Goal: Complete application form: Complete application form

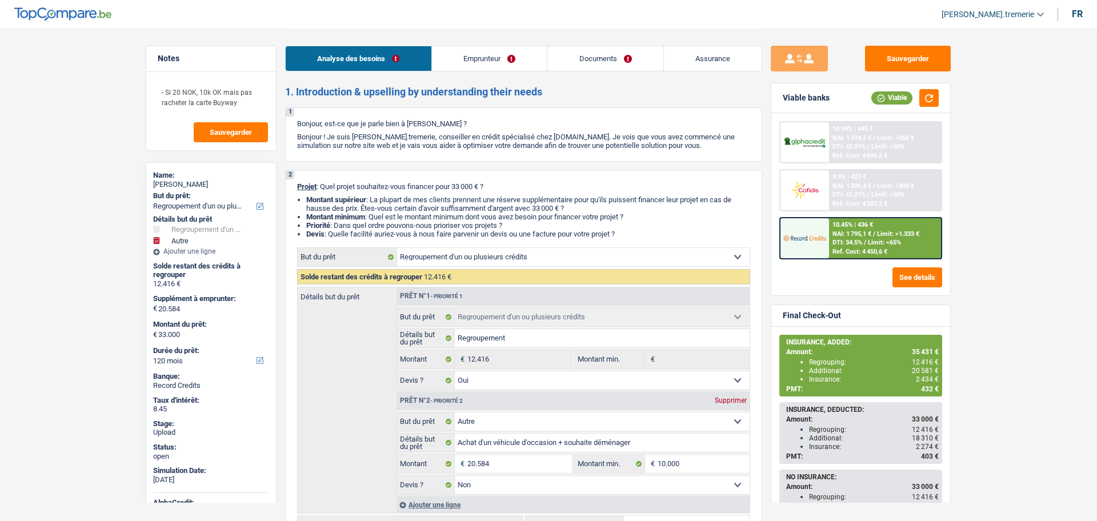
select select "refinancing"
select select "other"
select select "120"
select select "refinancing"
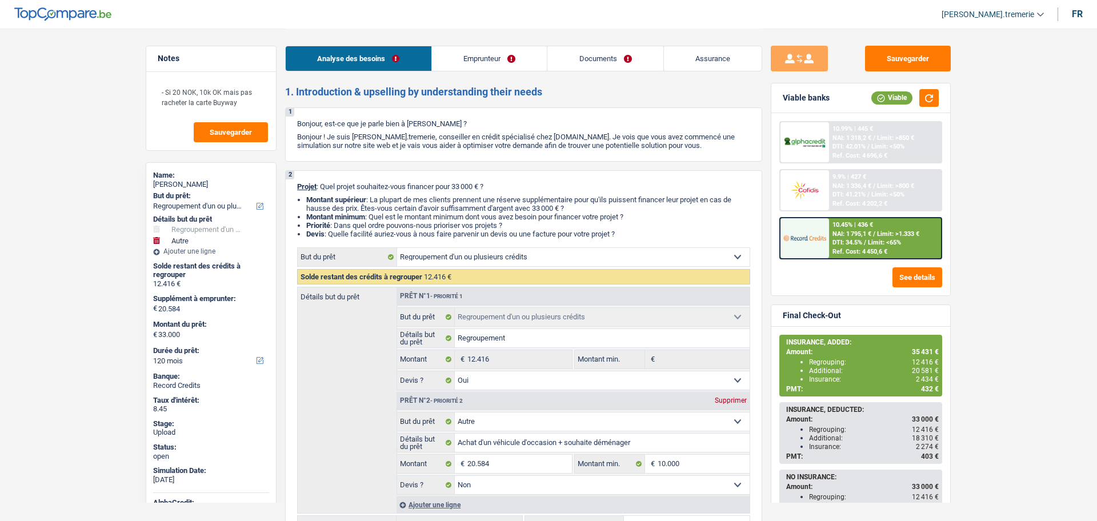
select select "refinancing"
select select "yes"
select select "other"
select select "false"
select select "120"
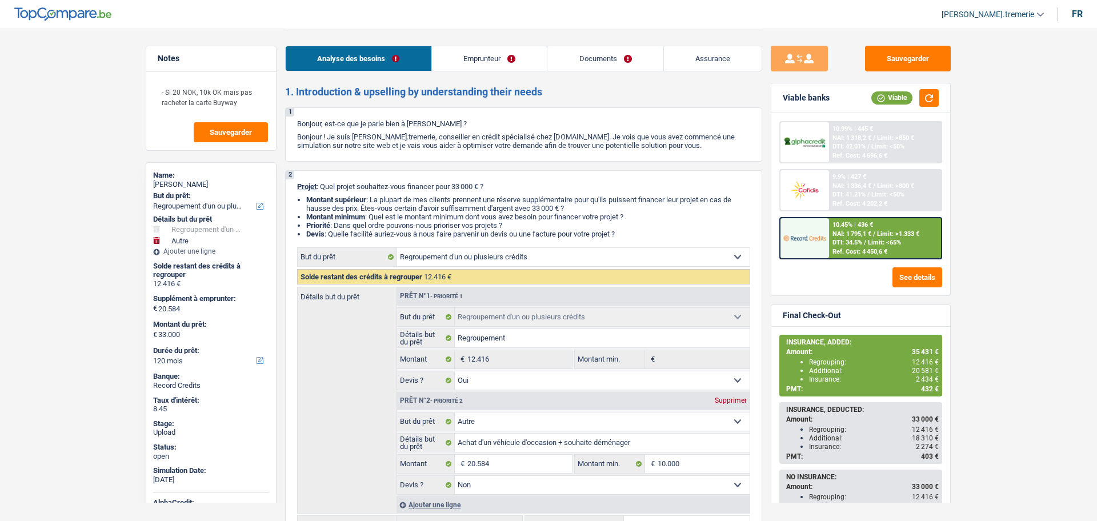
select select "worker"
select select "netSalary"
select select "familyAllowances"
select select "rents"
select select "personalLoan"
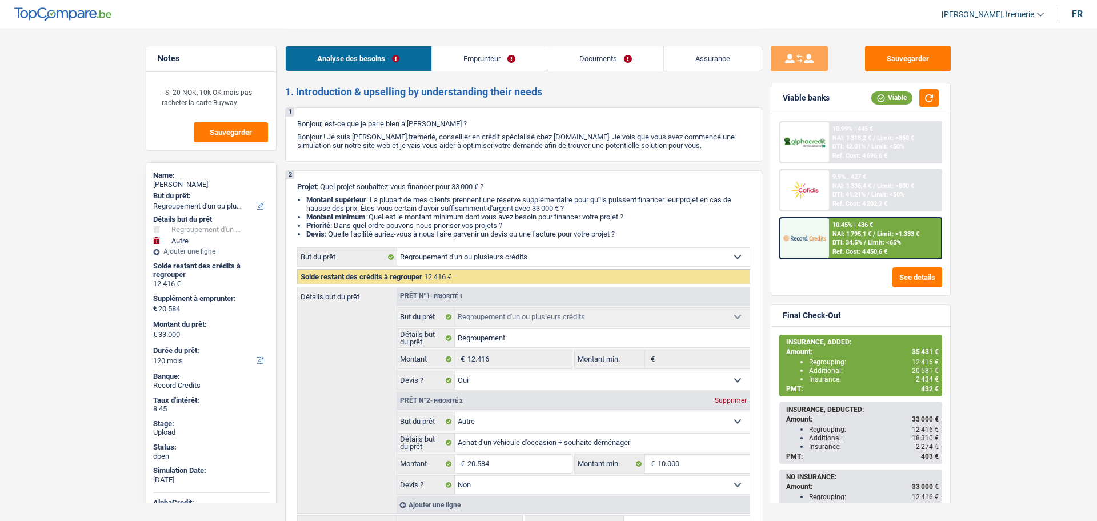
select select "homeFurnishingOrRelocation"
select select "60"
select select "cardOrCredit"
select select "refinancing"
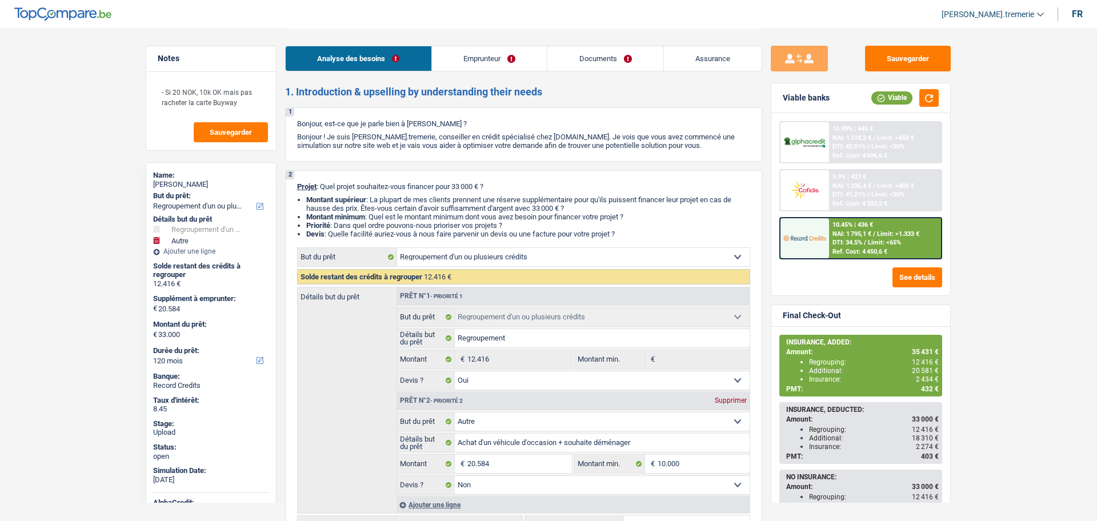
select select "yes"
select select "other"
select select "false"
select select "120"
select select "32"
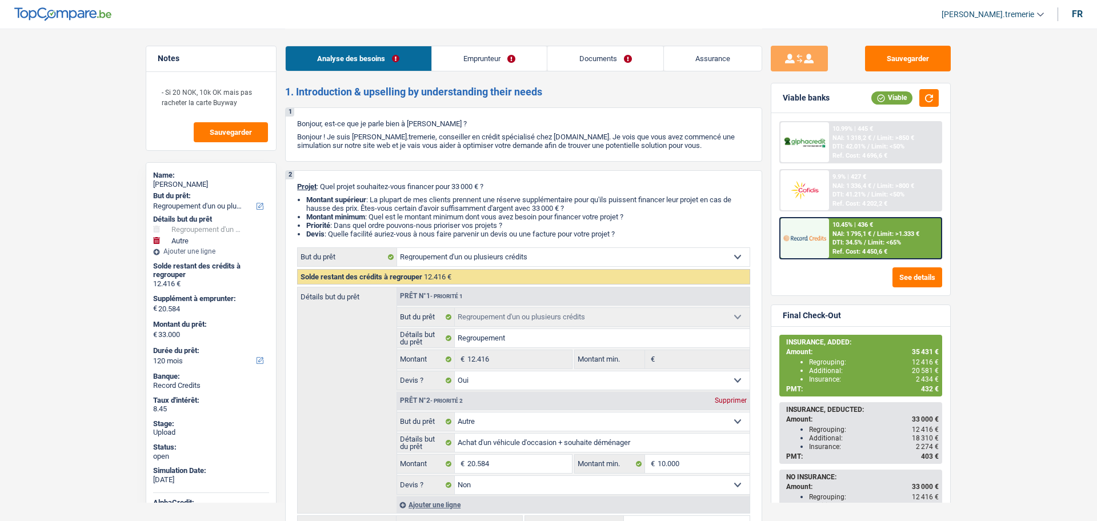
select select "single"
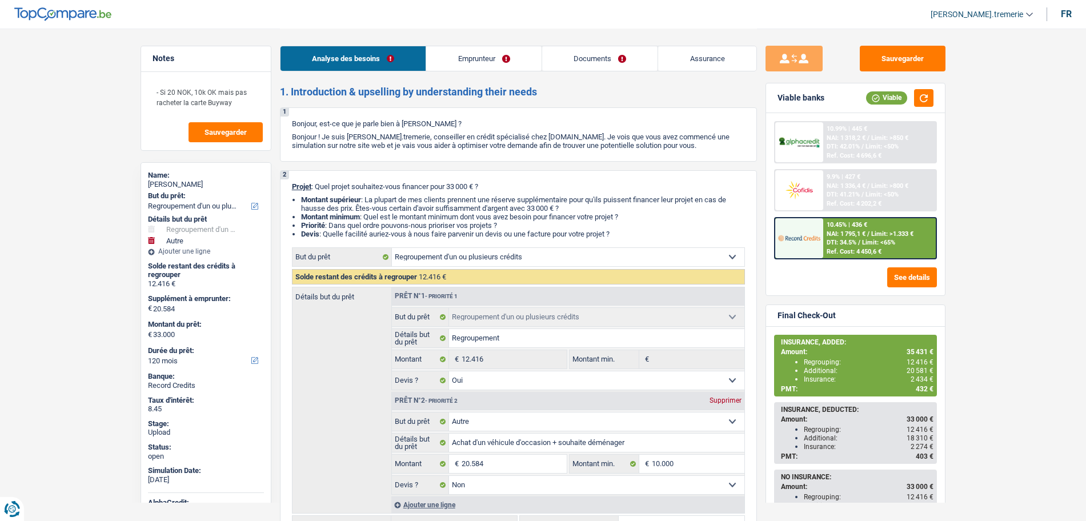
click at [472, 58] on link "Emprunteur" at bounding box center [483, 58] width 115 height 25
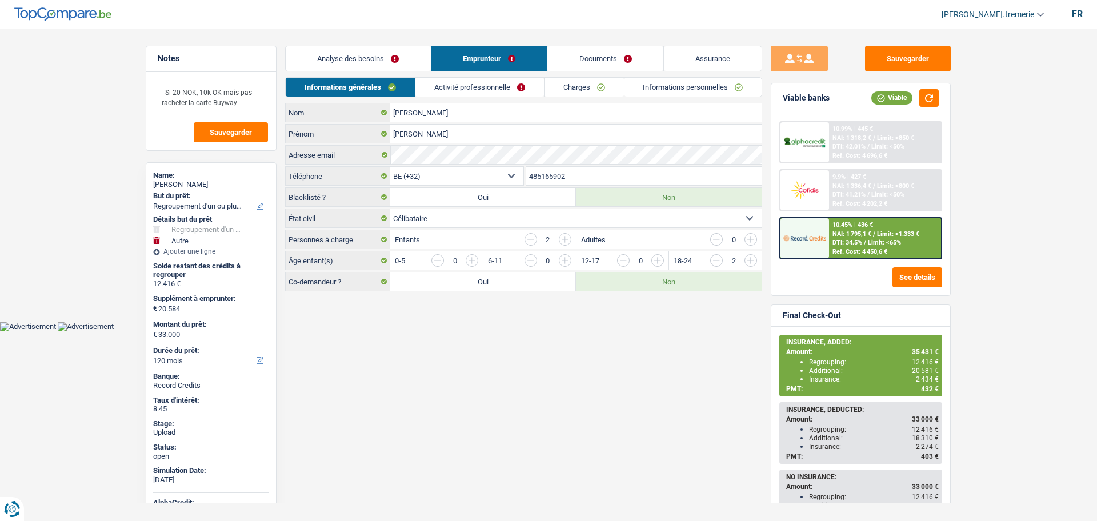
click at [367, 56] on link "Analyse des besoins" at bounding box center [358, 58] width 145 height 25
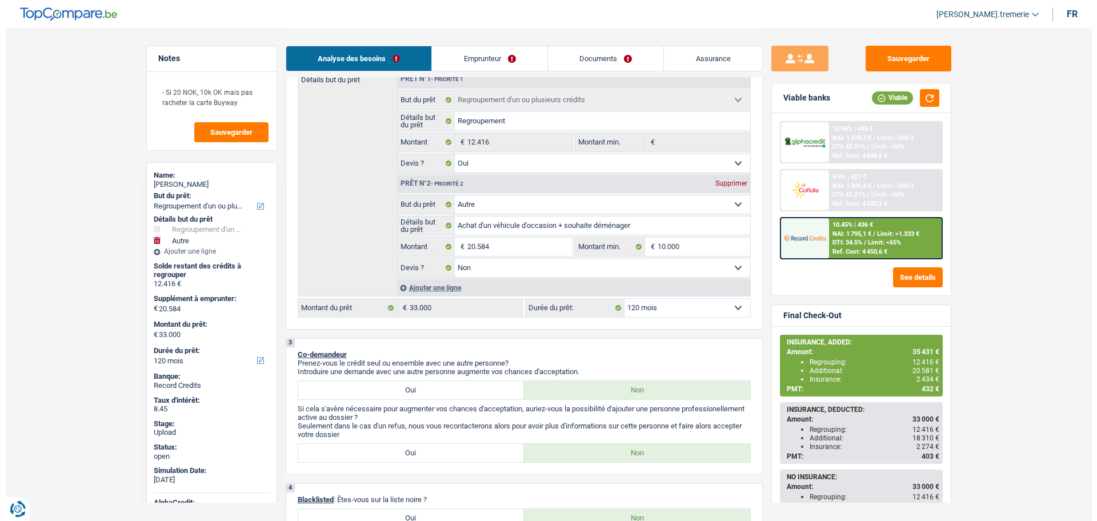
scroll to position [223, 0]
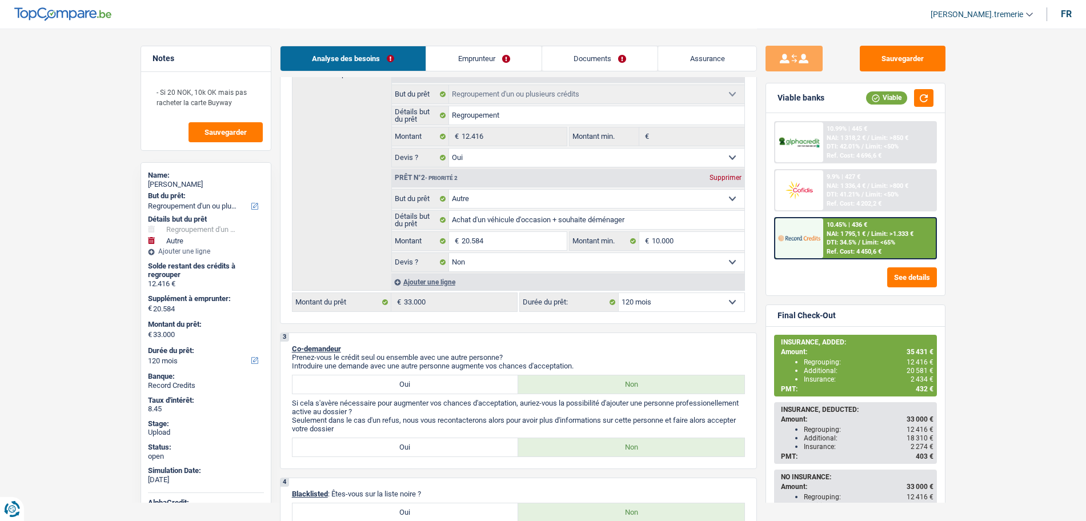
click at [639, 305] on select "12 mois 18 mois 24 mois 30 mois 36 mois 42 mois 48 mois 60 mois 72 mois 84 mois…" at bounding box center [682, 302] width 126 height 18
select select "84"
click at [619, 293] on select "12 mois 18 mois 24 mois 30 mois 36 mois 42 mois 48 mois 60 mois 72 mois 84 mois…" at bounding box center [682, 302] width 126 height 18
select select "84"
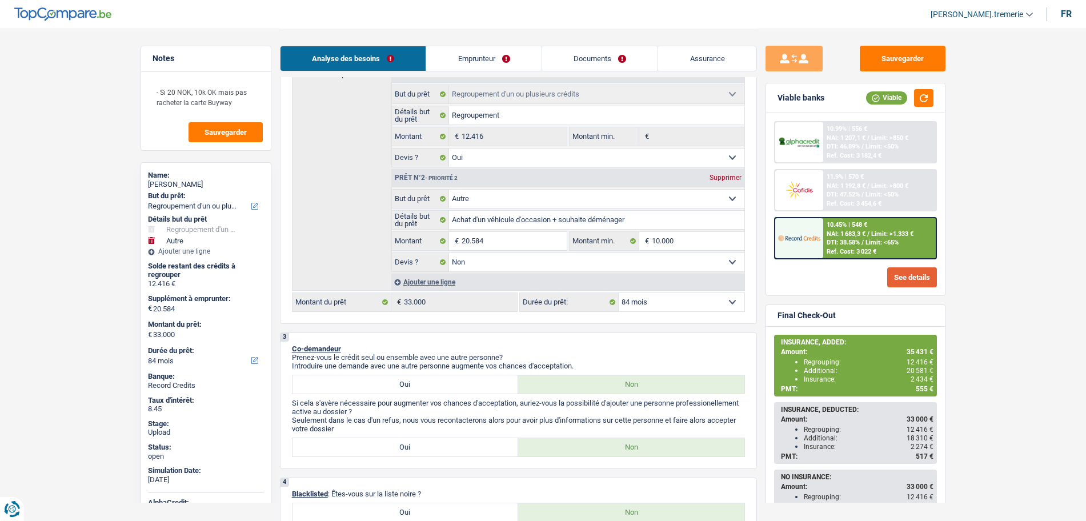
click at [900, 281] on button "See details" at bounding box center [912, 277] width 50 height 20
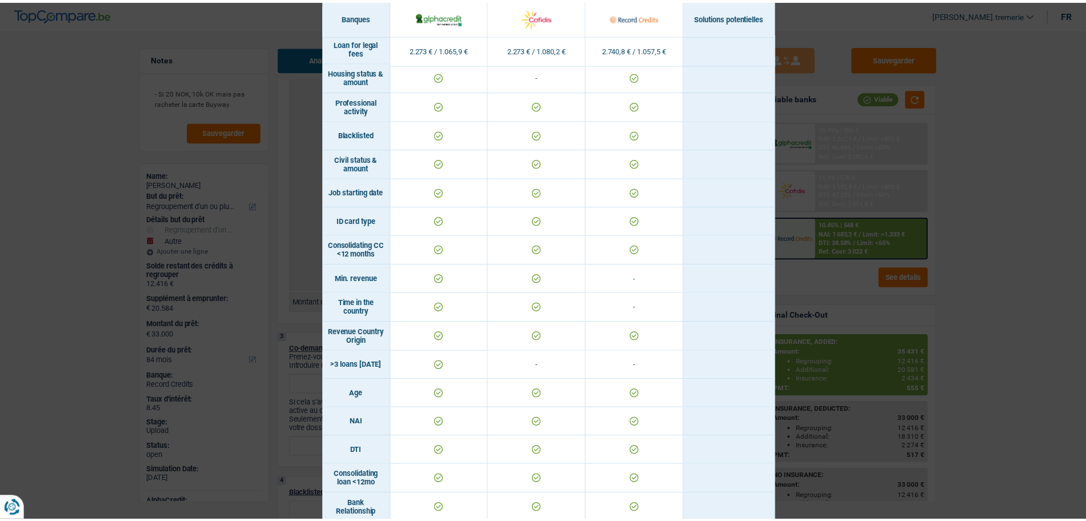
scroll to position [0, 0]
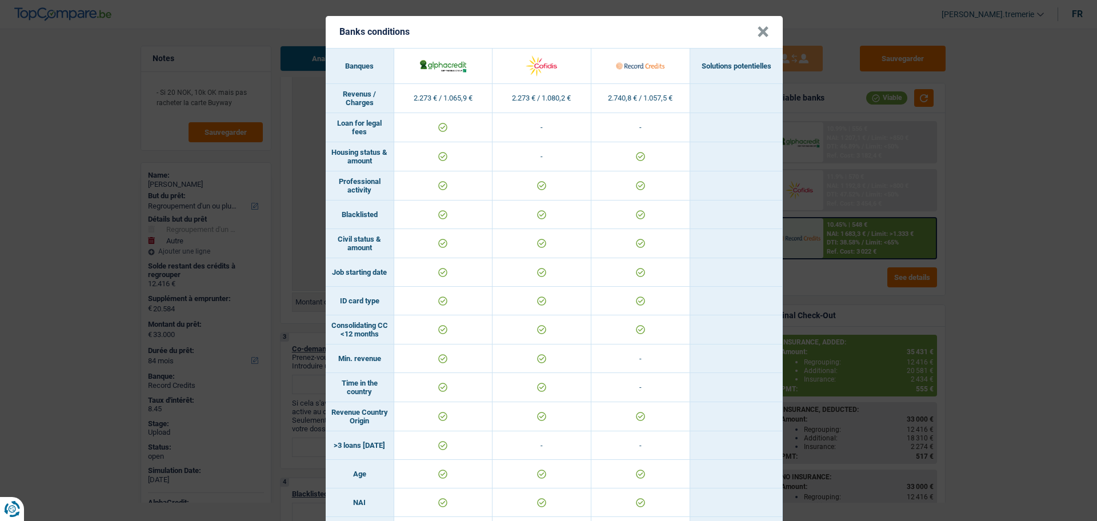
click at [760, 31] on button "×" at bounding box center [763, 31] width 12 height 11
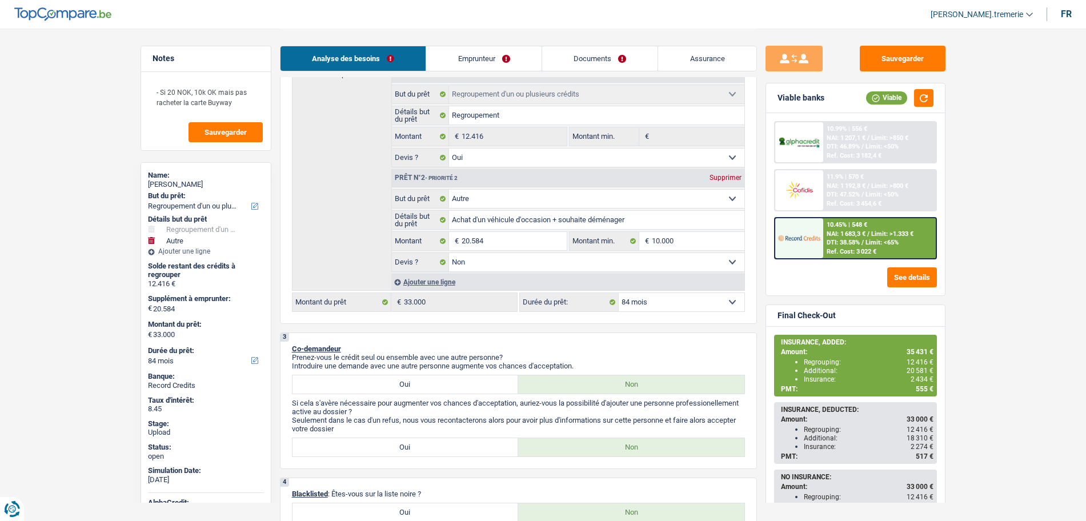
click at [465, 57] on link "Emprunteur" at bounding box center [483, 58] width 115 height 25
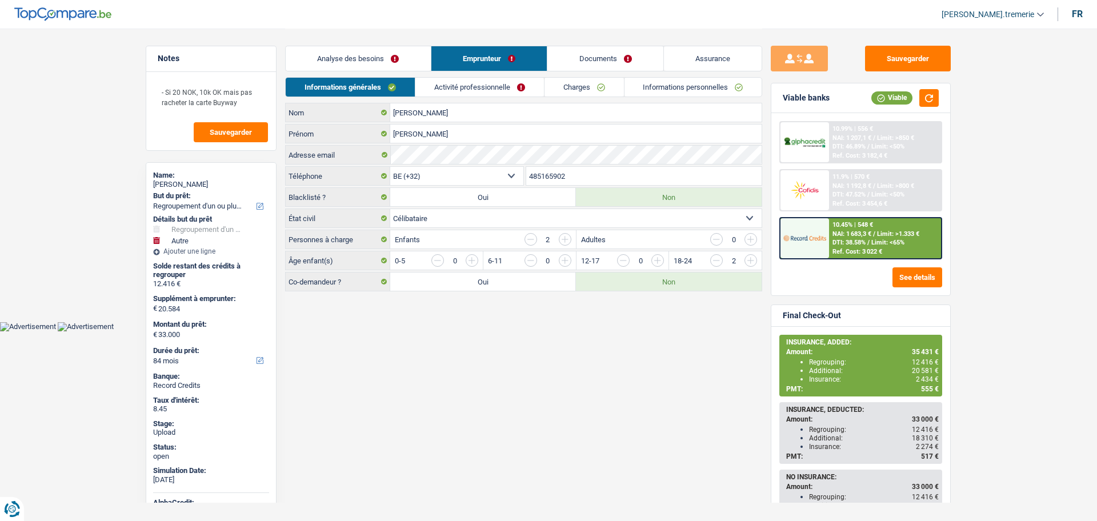
click at [477, 95] on link "Activité professionnelle" at bounding box center [479, 87] width 129 height 19
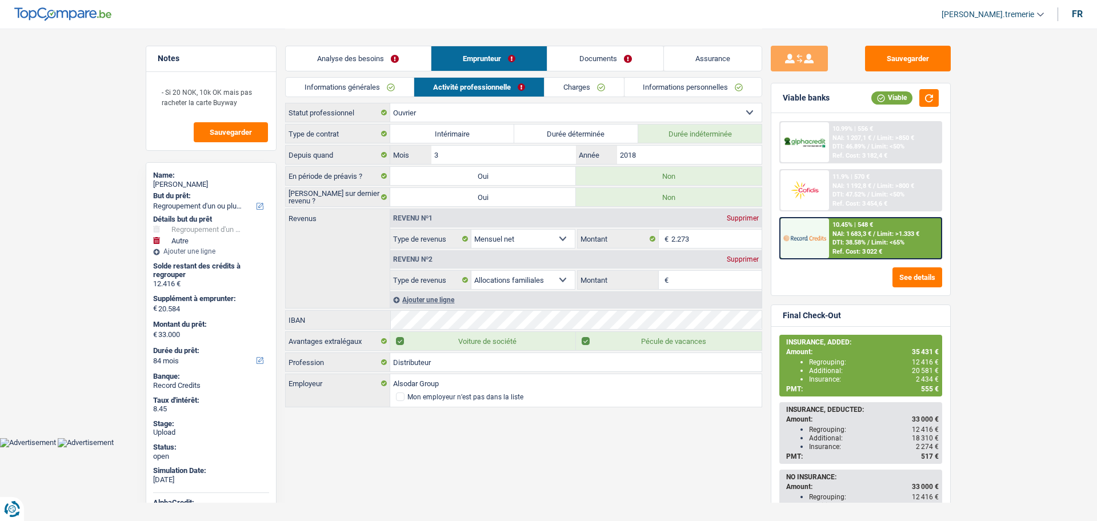
click at [375, 62] on link "Analyse des besoins" at bounding box center [358, 58] width 145 height 25
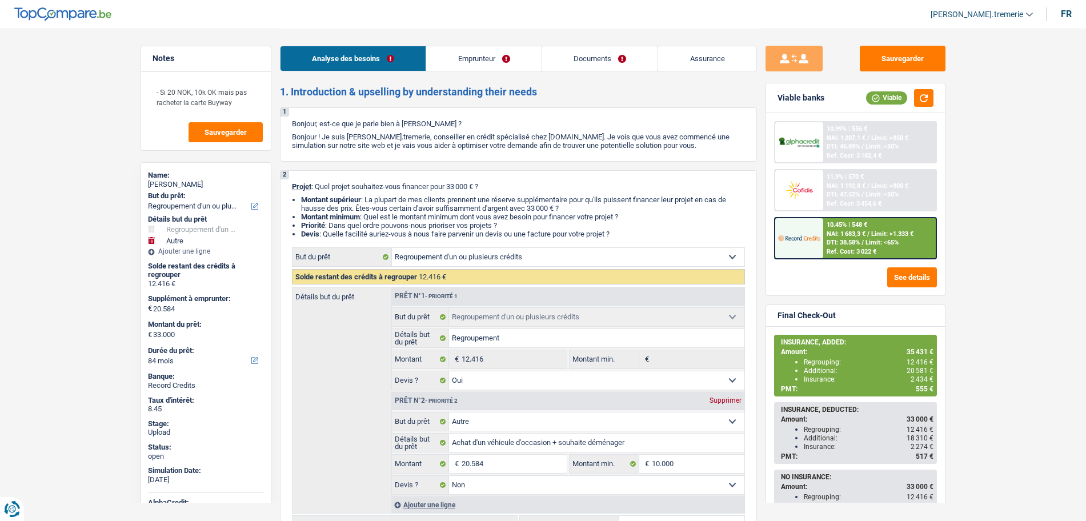
click at [461, 67] on link "Emprunteur" at bounding box center [483, 58] width 115 height 25
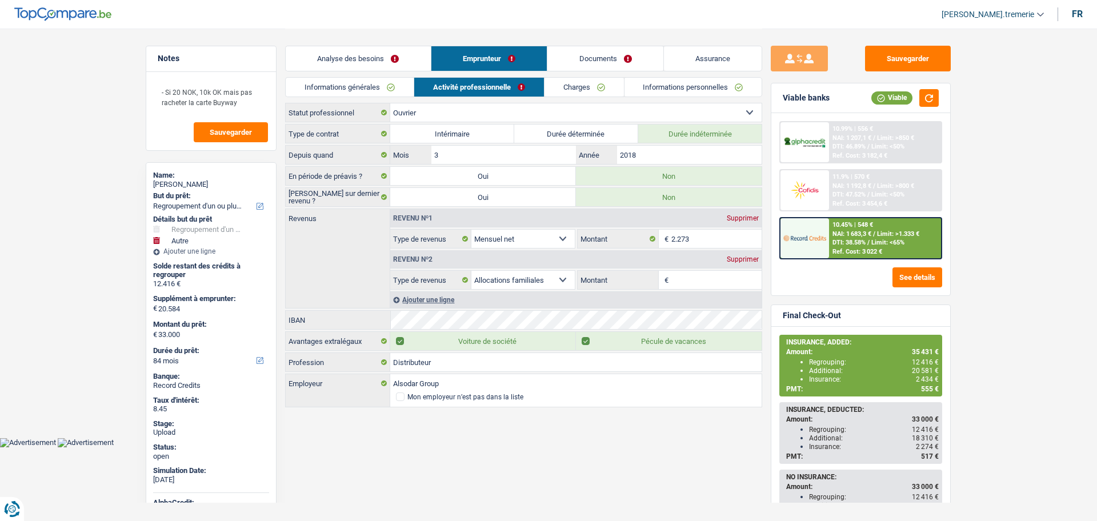
click at [369, 89] on link "Informations générales" at bounding box center [350, 87] width 128 height 19
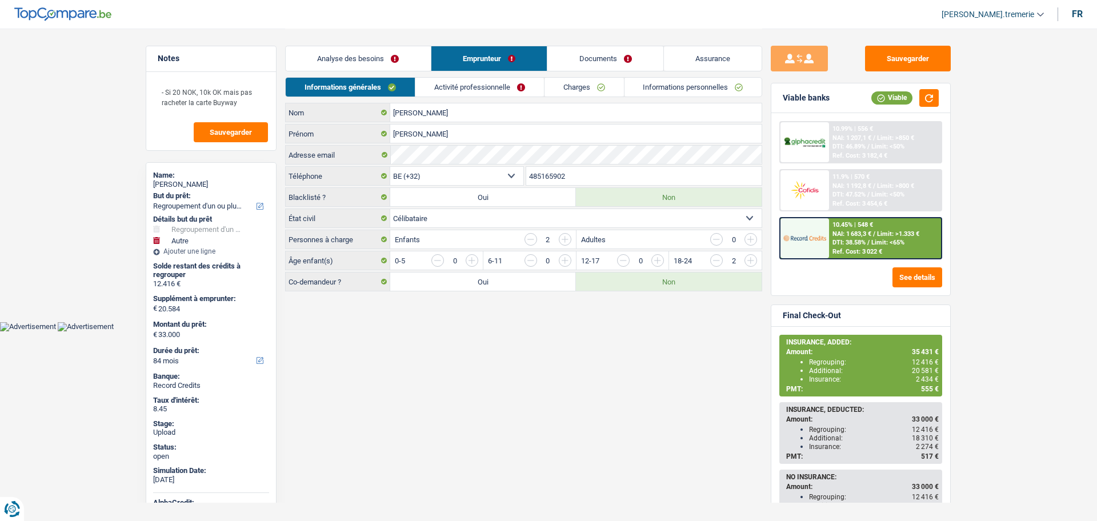
click at [471, 84] on link "Activité professionnelle" at bounding box center [479, 87] width 129 height 19
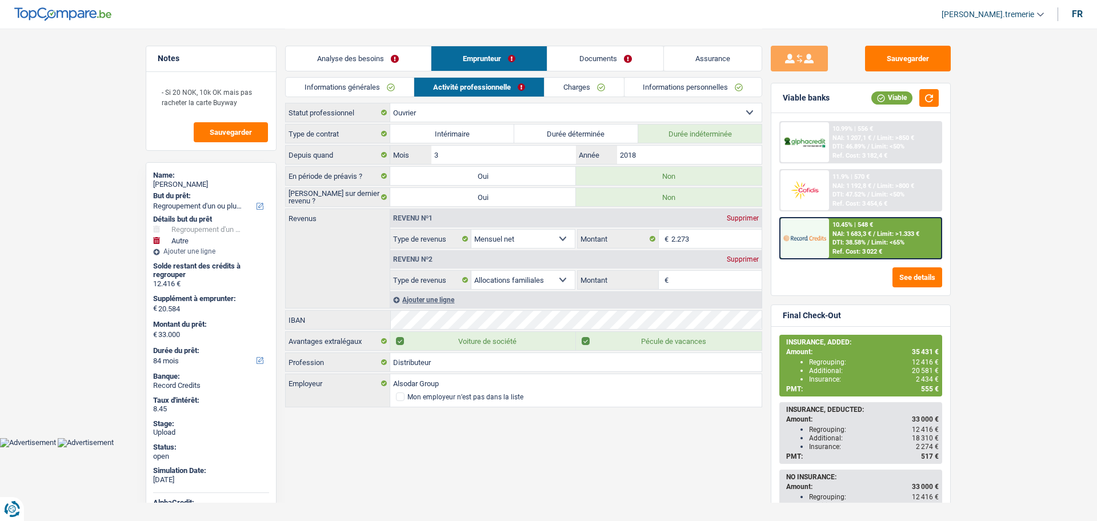
click at [397, 339] on label "Voiture de société" at bounding box center [483, 341] width 186 height 18
click at [397, 339] on input "Voiture de société" at bounding box center [483, 341] width 186 height 18
checkbox input "false"
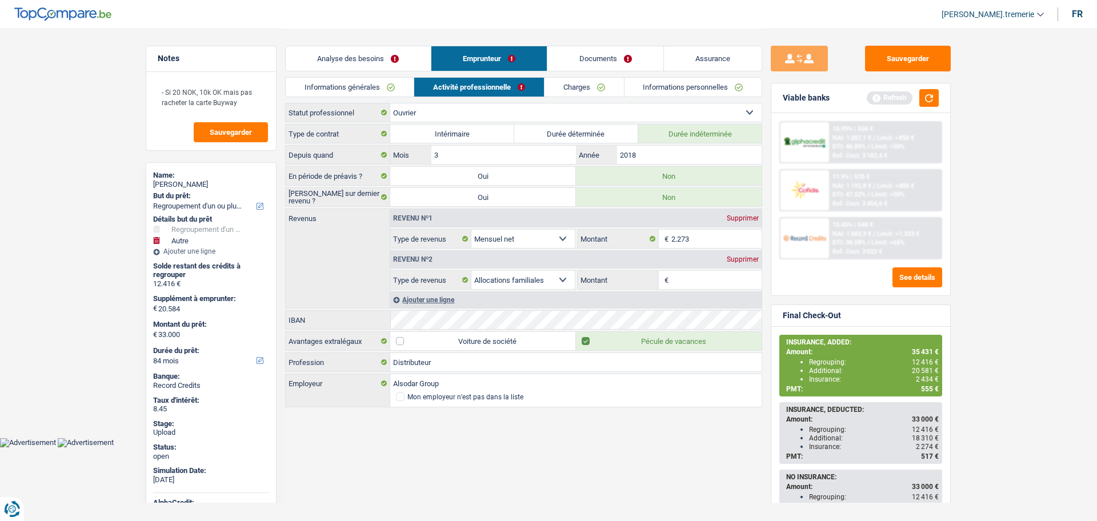
click at [559, 88] on link "Charges" at bounding box center [584, 87] width 79 height 19
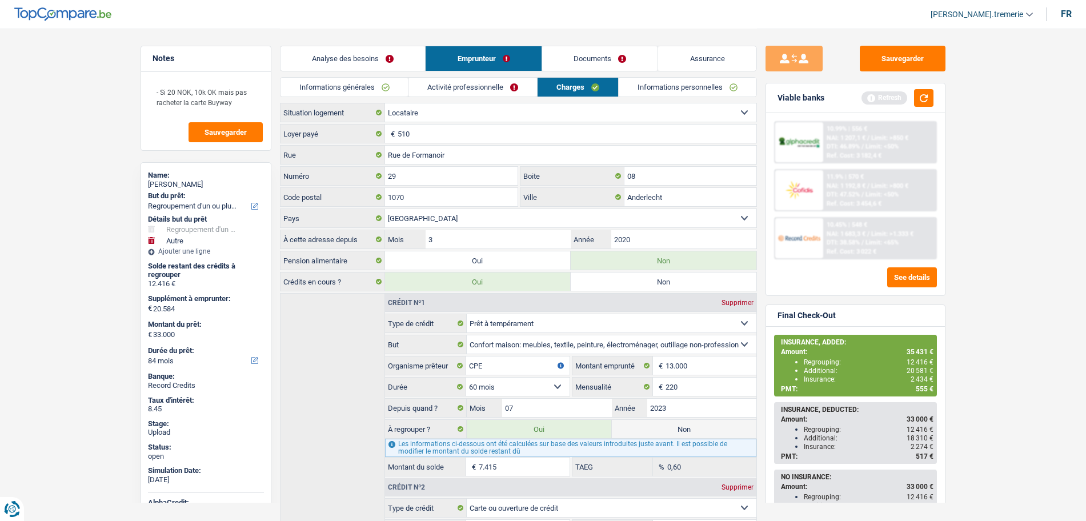
click at [479, 81] on link "Activité professionnelle" at bounding box center [473, 87] width 129 height 19
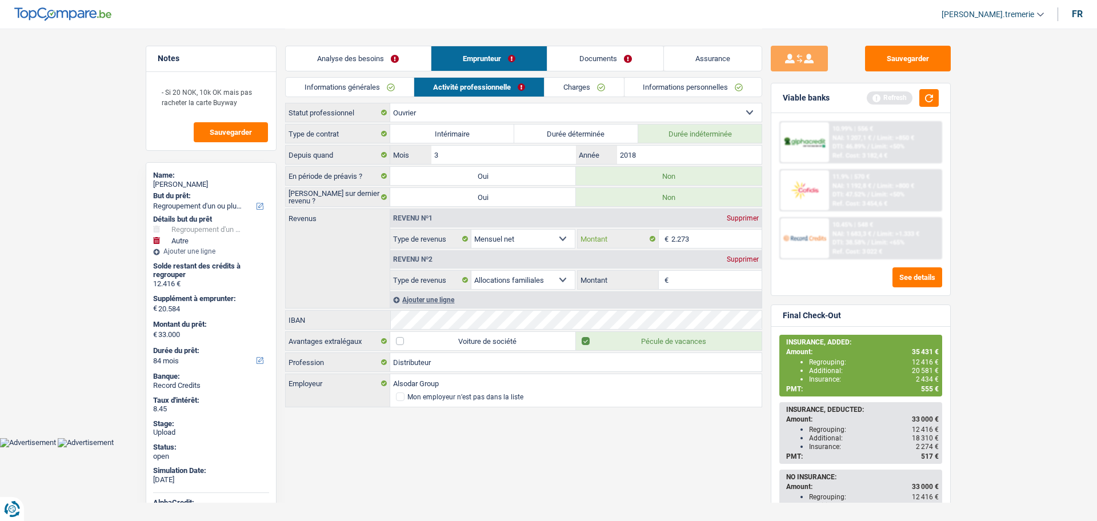
click at [688, 237] on input "2.273" at bounding box center [716, 239] width 91 height 18
type input "2.038"
click at [931, 98] on button "button" at bounding box center [928, 98] width 19 height 18
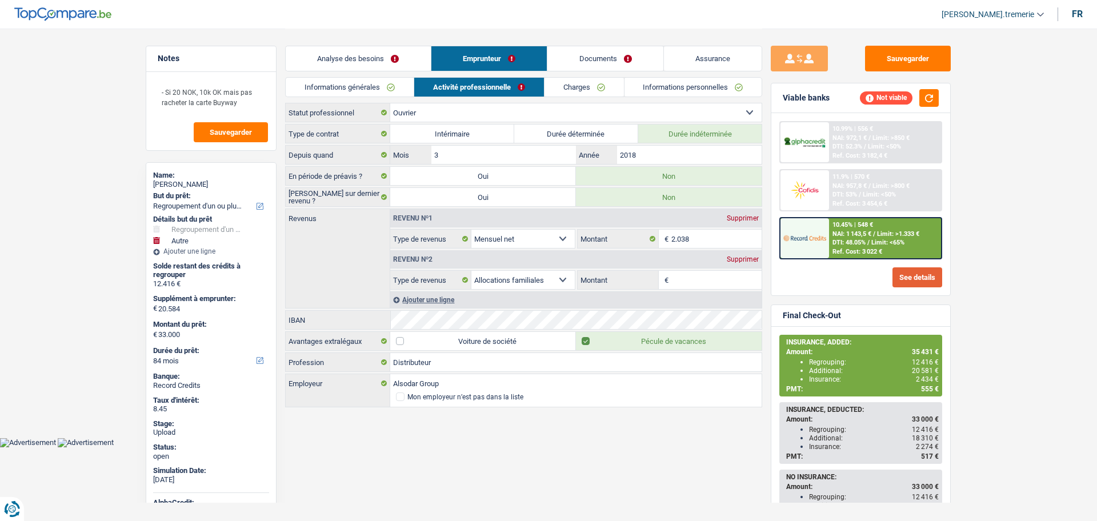
click at [904, 270] on button "See details" at bounding box center [918, 277] width 50 height 20
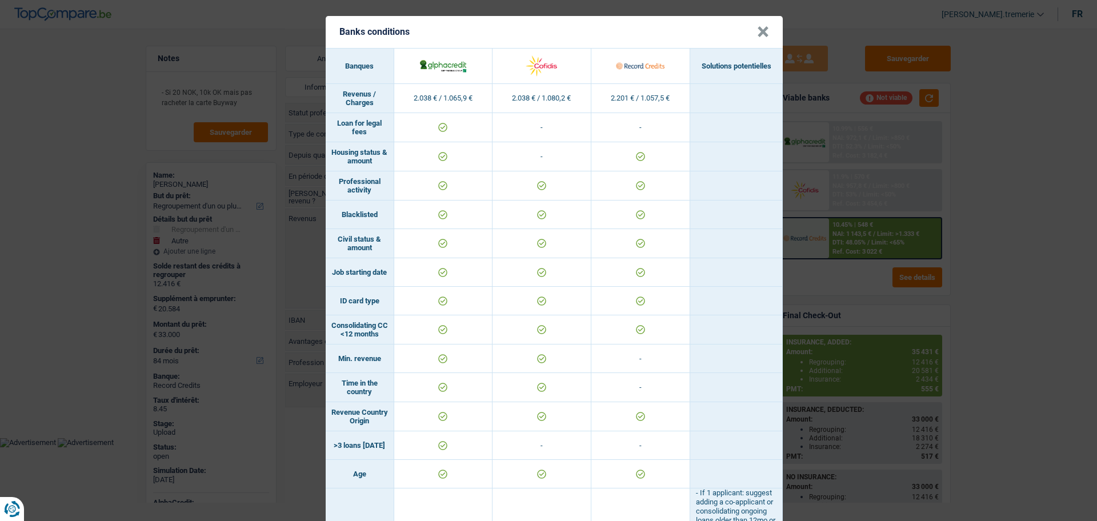
click at [757, 38] on button "×" at bounding box center [763, 31] width 12 height 11
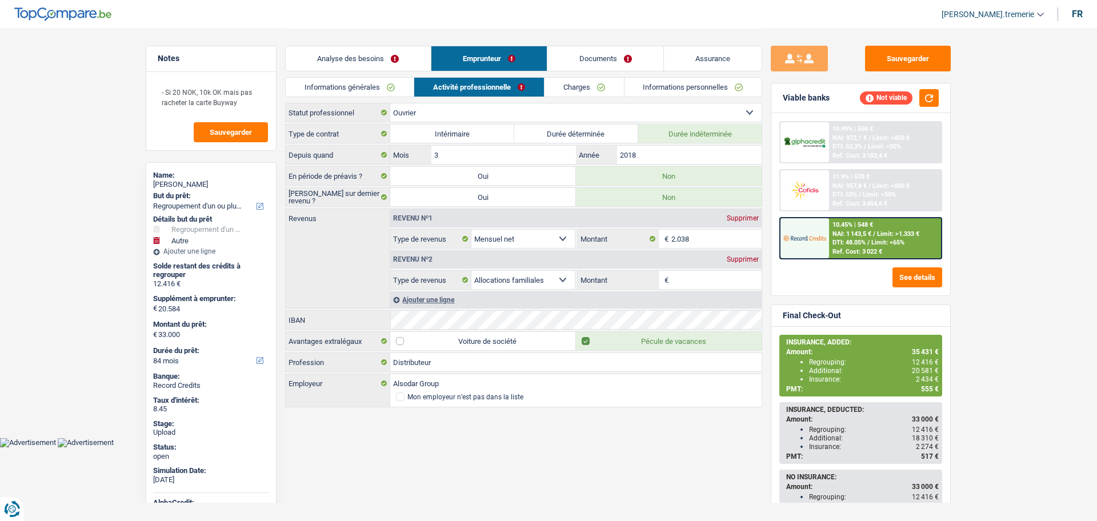
click at [569, 89] on link "Charges" at bounding box center [584, 87] width 79 height 19
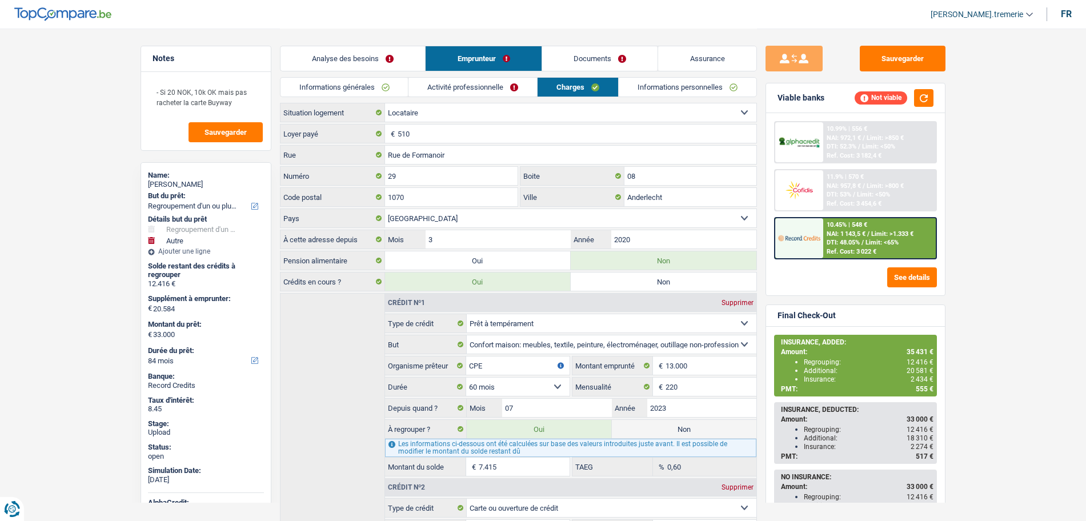
click at [365, 68] on link "Analyse des besoins" at bounding box center [353, 58] width 145 height 25
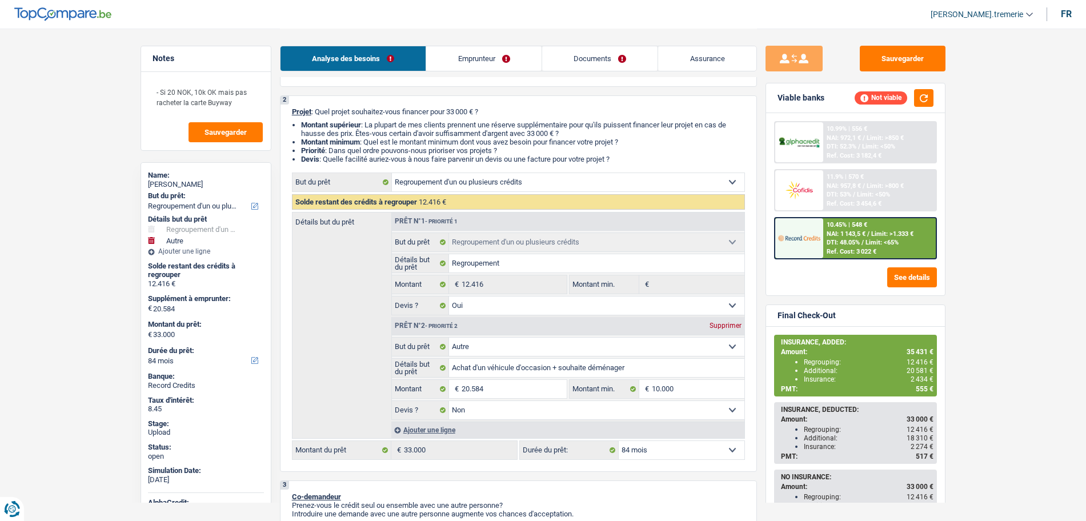
scroll to position [77, 0]
click at [466, 387] on input "20.584" at bounding box center [514, 387] width 105 height 18
type input "5"
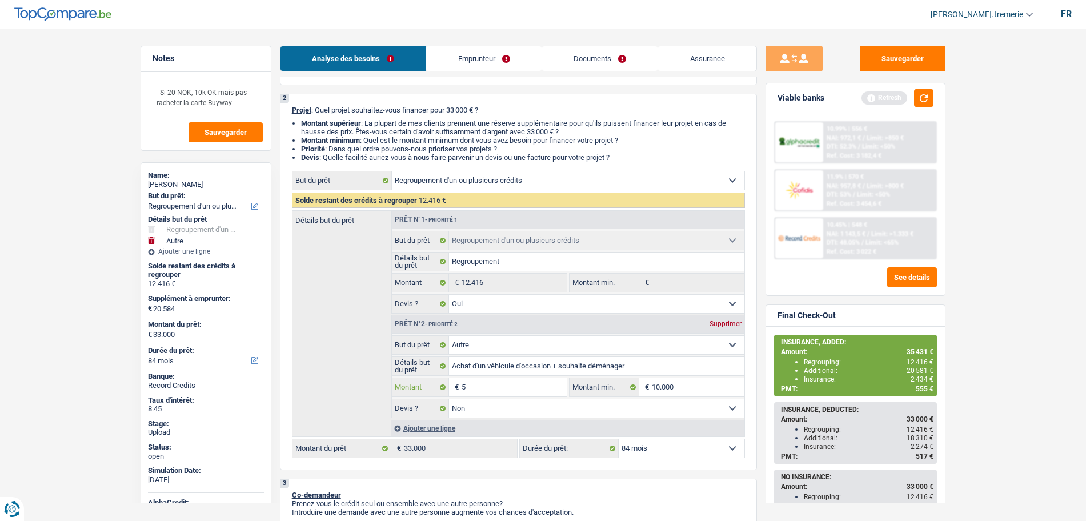
type input "55"
type input "558"
type input "5.584"
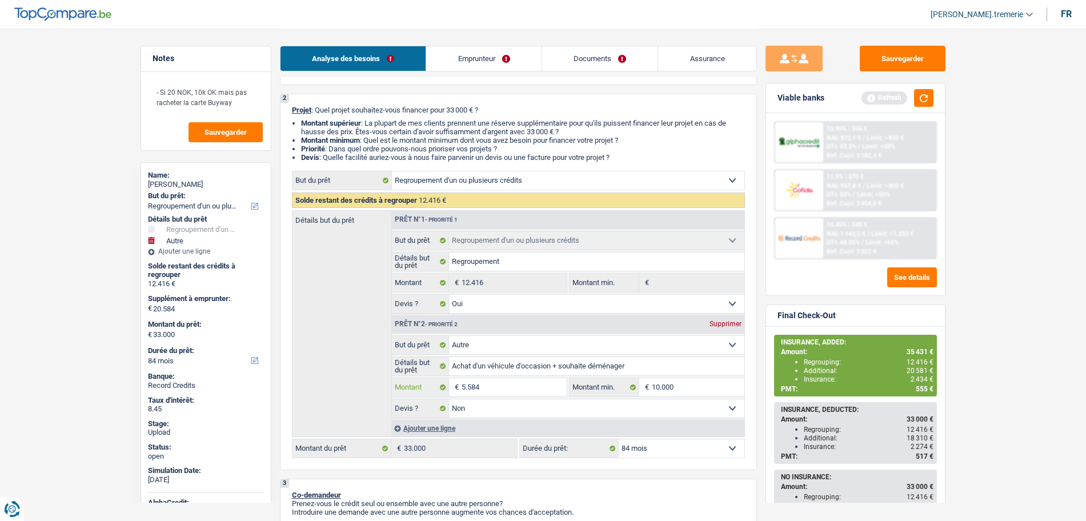
type input "5.584"
type input "18.000"
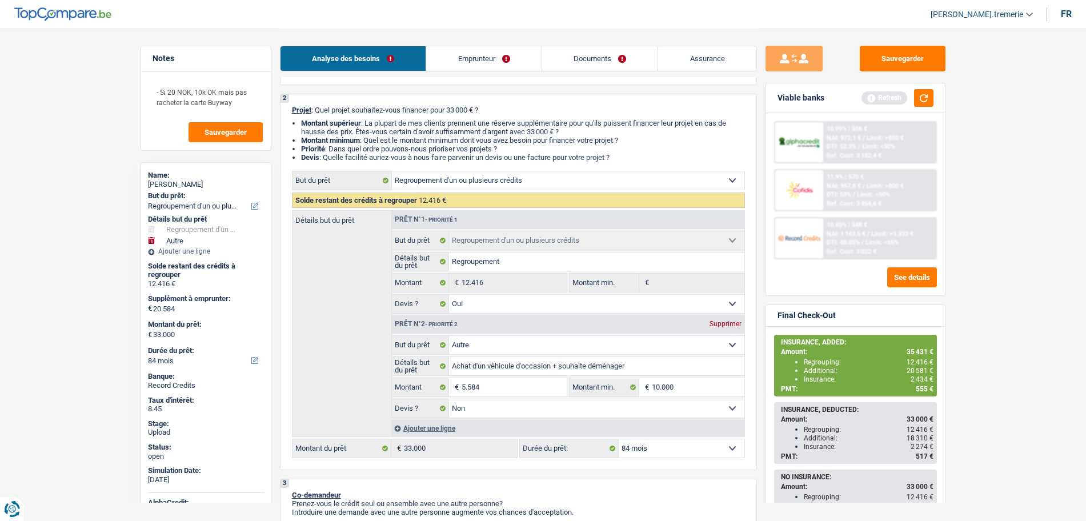
type input "18.000"
click at [663, 459] on div "2 Projet : Quel projet souhaitez-vous financer pour 18 000 € ? Montant supérieu…" at bounding box center [518, 282] width 477 height 377
click at [655, 446] on select "12 mois 18 mois 24 mois 30 mois 36 mois 42 mois 48 mois 60 mois 72 mois 84 mois…" at bounding box center [682, 448] width 126 height 18
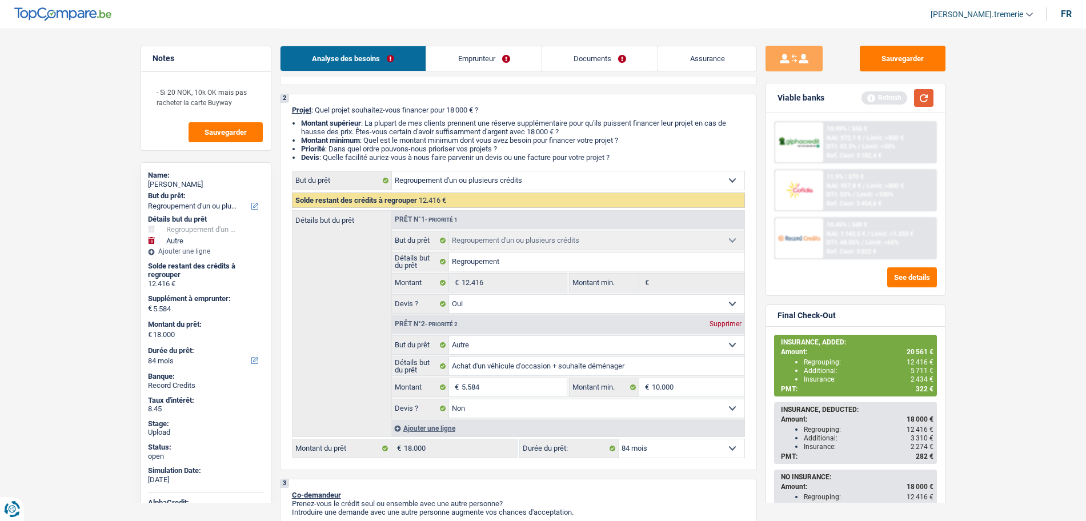
click at [924, 99] on button "button" at bounding box center [923, 98] width 19 height 18
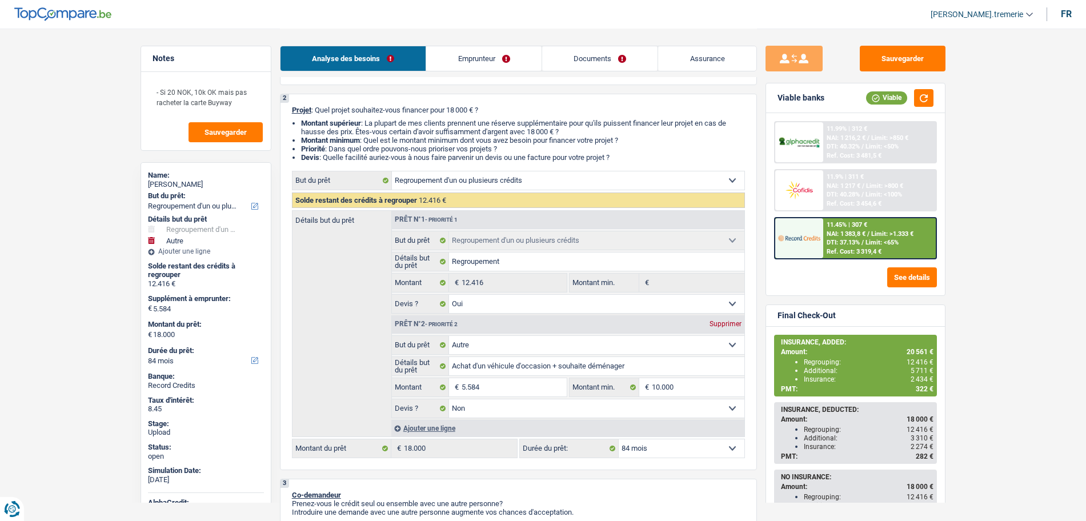
click at [862, 249] on div "Ref. Cost: 3 319,4 €" at bounding box center [854, 251] width 55 height 7
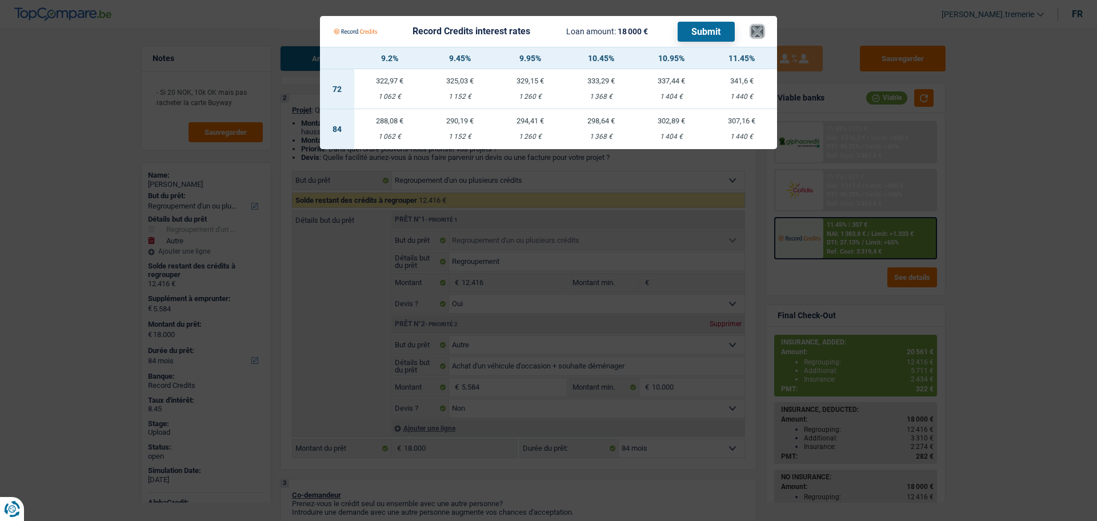
click at [756, 31] on button "×" at bounding box center [757, 31] width 12 height 11
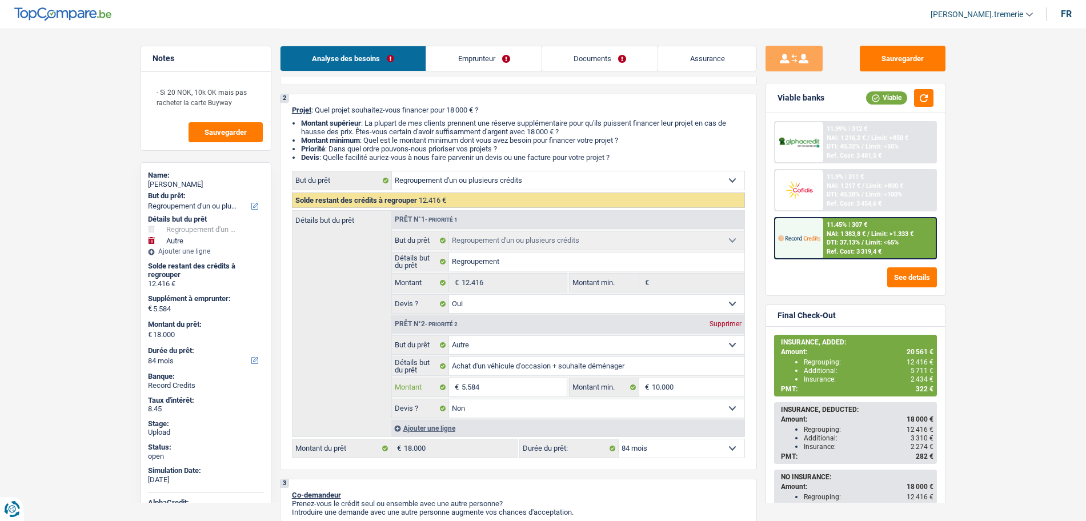
click at [464, 386] on input "5.584" at bounding box center [514, 387] width 105 height 18
type input "584"
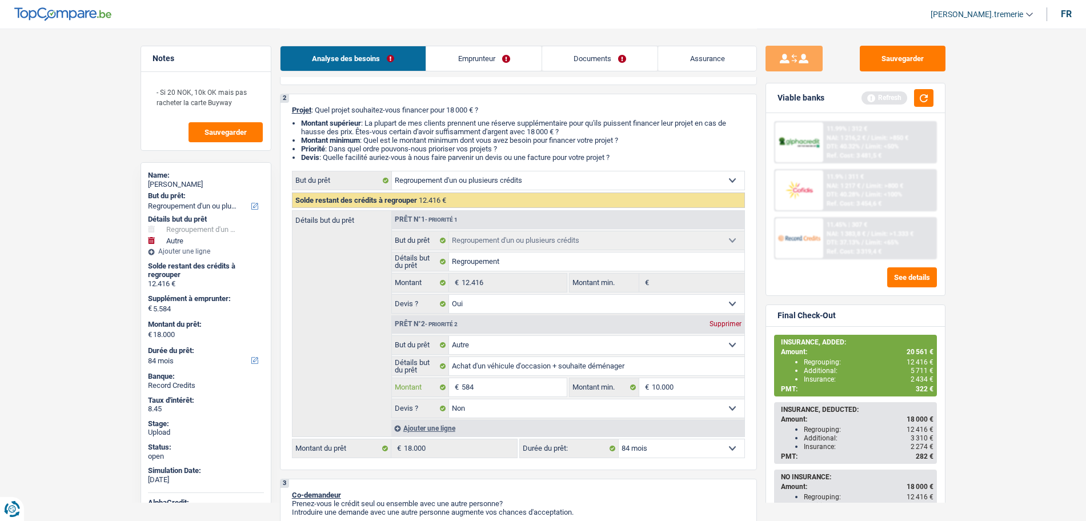
type input "6.584"
type input "19.000"
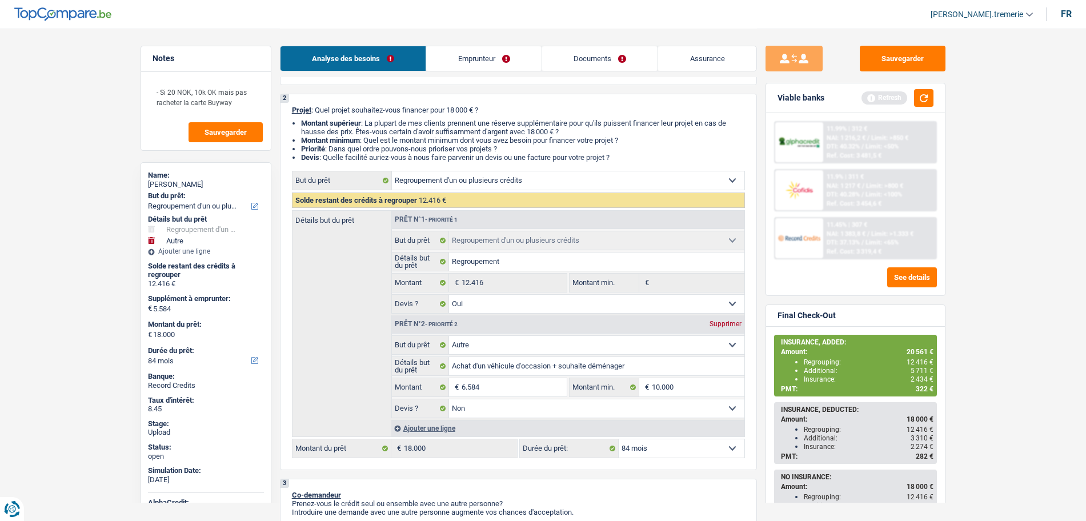
type input "19.000"
click at [917, 93] on button "button" at bounding box center [923, 98] width 19 height 18
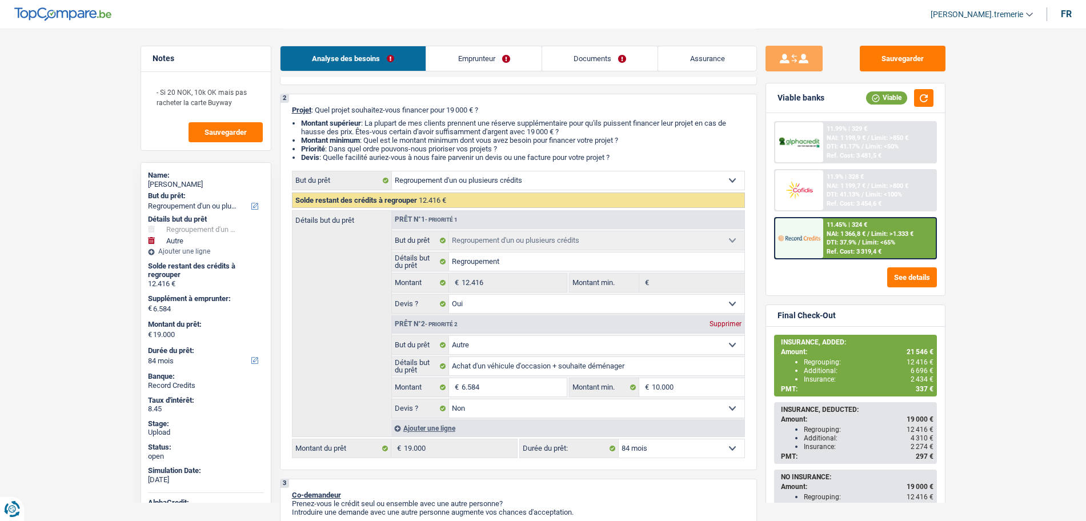
click at [851, 250] on div "Ref. Cost: 3 319,4 €" at bounding box center [854, 251] width 55 height 7
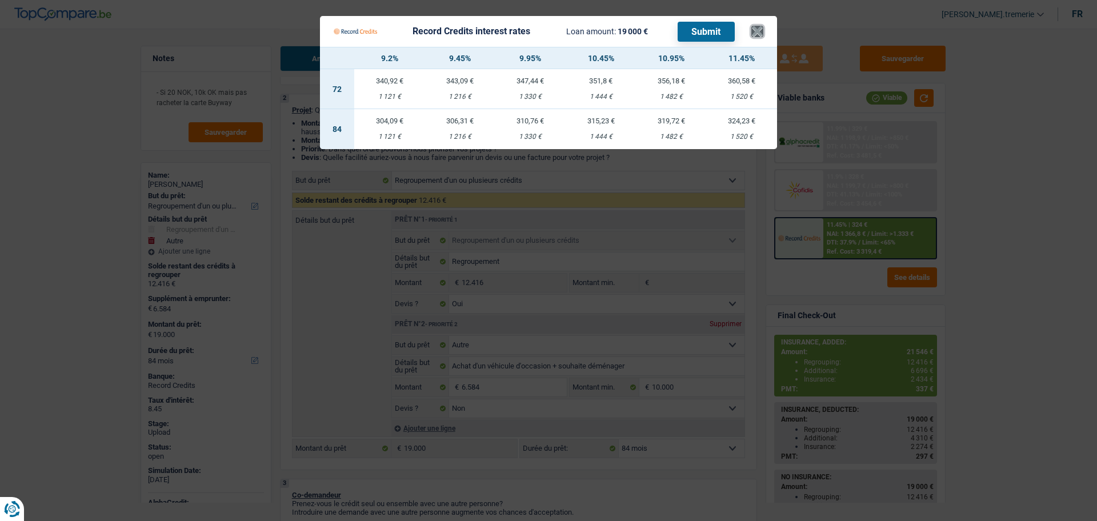
click at [751, 26] on button "×" at bounding box center [757, 31] width 12 height 11
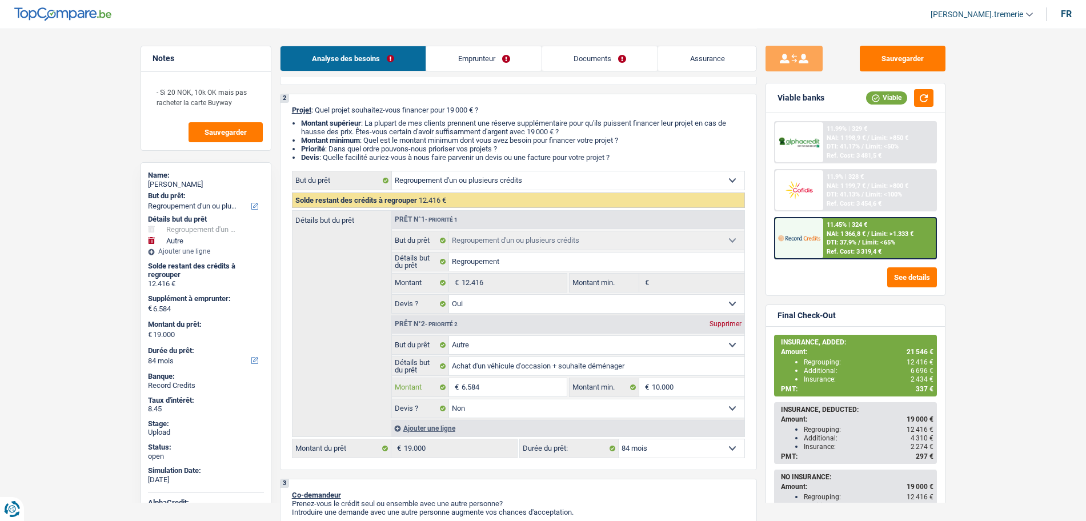
click at [464, 393] on input "6.584" at bounding box center [514, 387] width 105 height 18
type input "584"
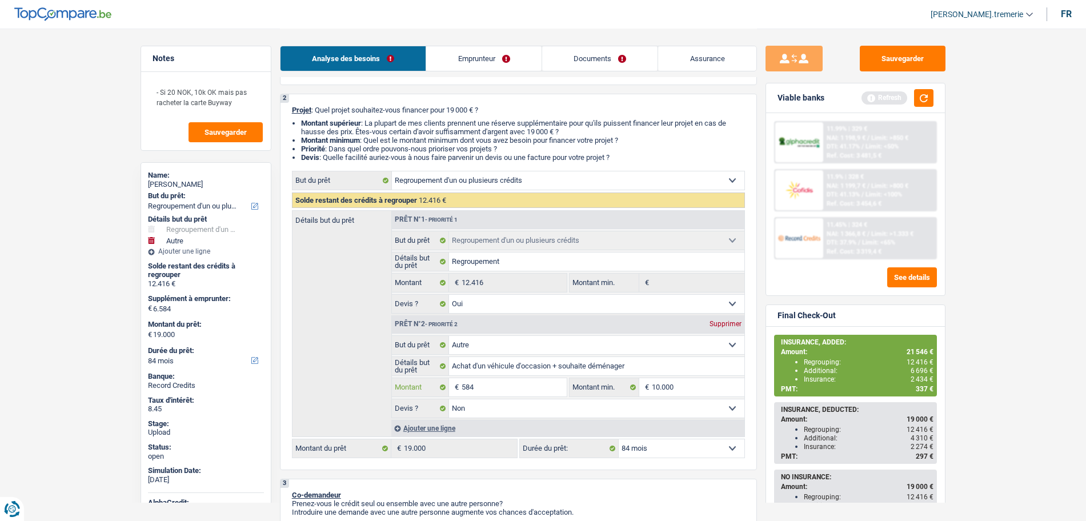
type input "9.584"
type input "22.000"
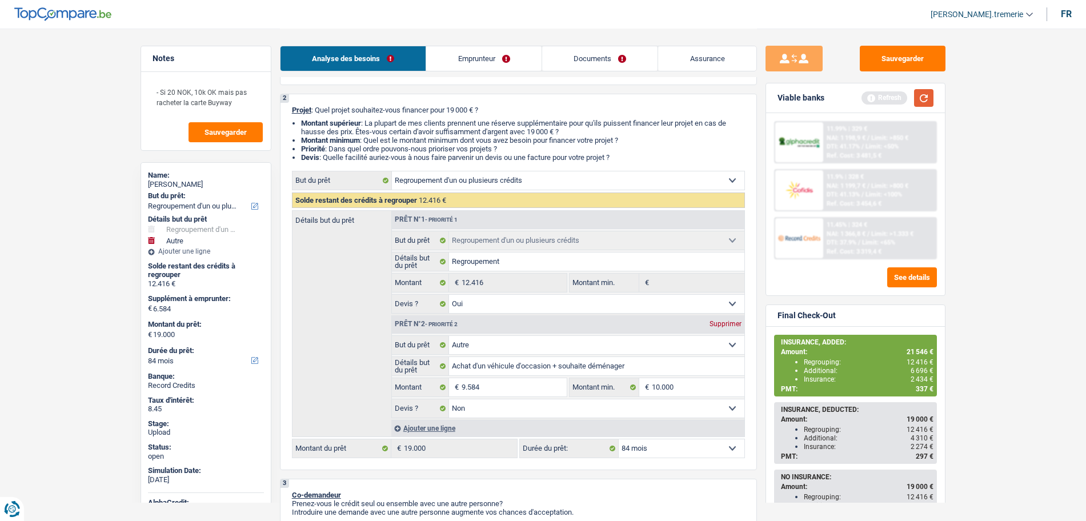
type input "22.000"
select select "120"
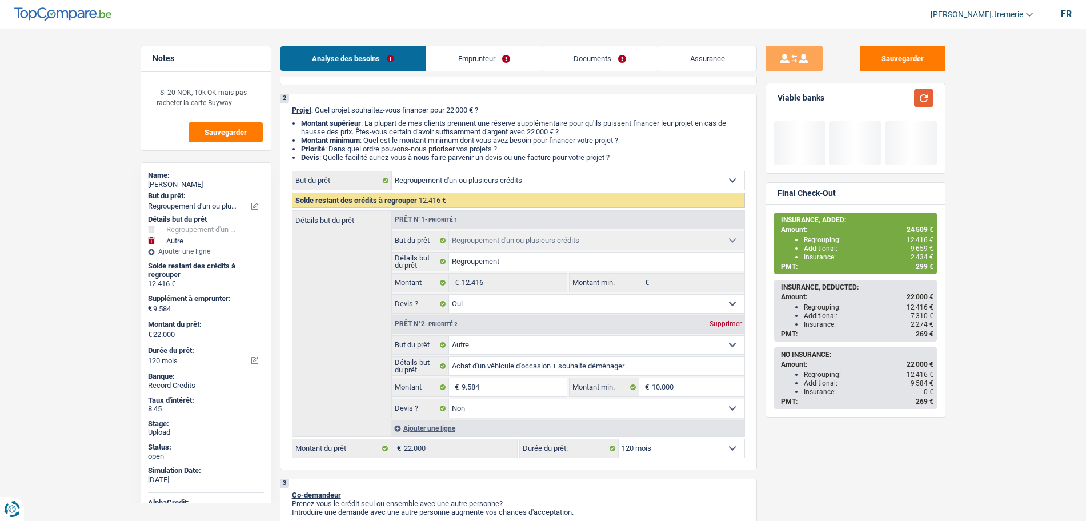
click at [921, 101] on button "button" at bounding box center [923, 98] width 19 height 18
click at [670, 449] on select "12 mois 18 mois 24 mois 30 mois 36 mois 42 mois 48 mois 60 mois 72 mois 84 mois…" at bounding box center [682, 448] width 126 height 18
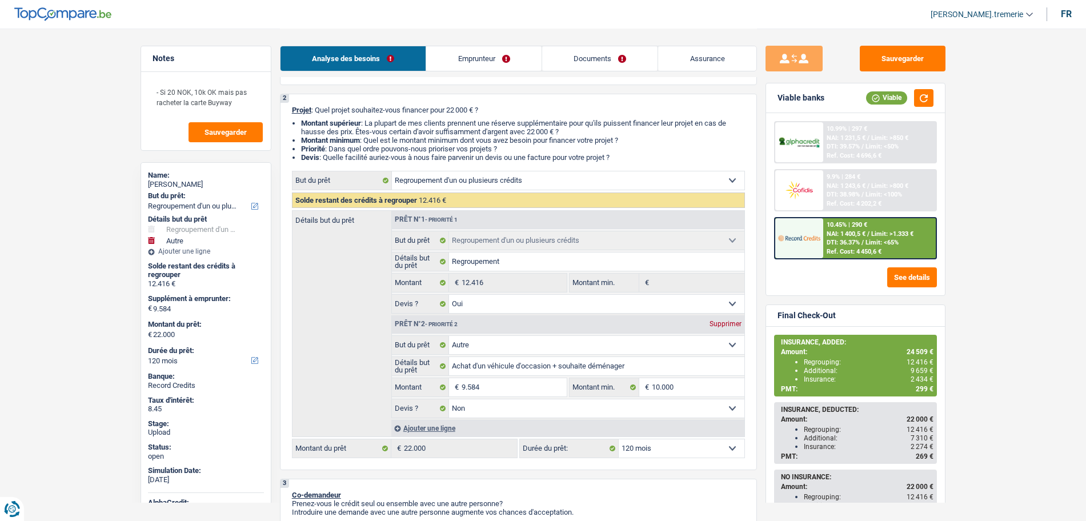
select select "84"
click at [619, 439] on select "12 mois 18 mois 24 mois 30 mois 36 mois 42 mois 48 mois 60 mois 72 mois 84 mois…" at bounding box center [682, 448] width 126 height 18
select select "84"
click at [585, 64] on link "Documents" at bounding box center [600, 58] width 116 height 25
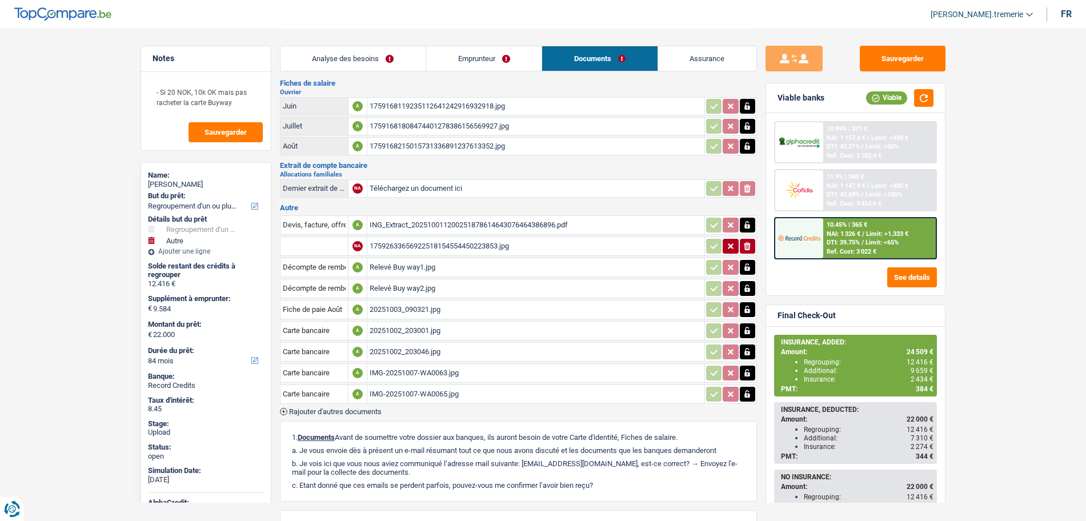
click at [416, 267] on div "Relevé Buy way1.jpg" at bounding box center [536, 267] width 333 height 17
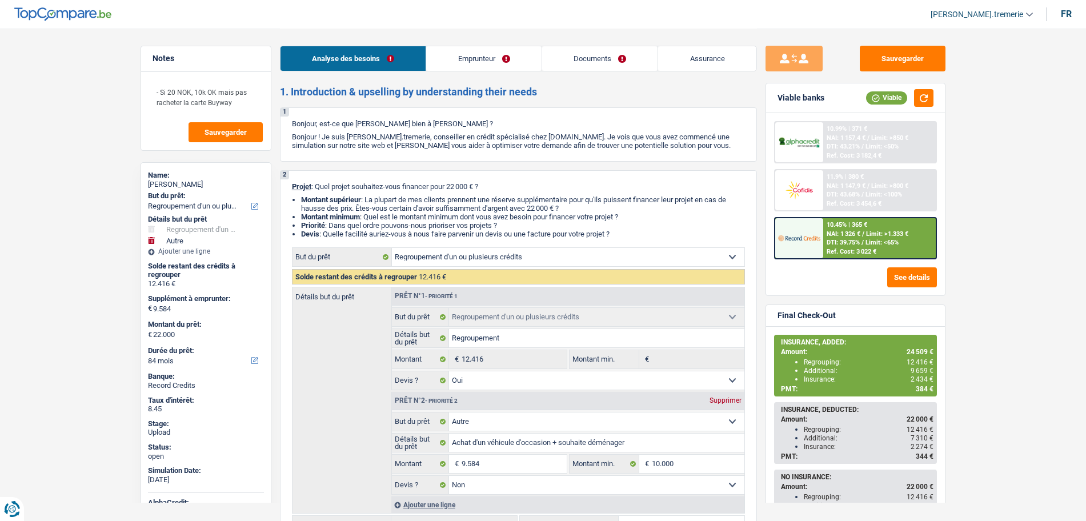
select select "refinancing"
select select "other"
select select "84"
select select "refinancing"
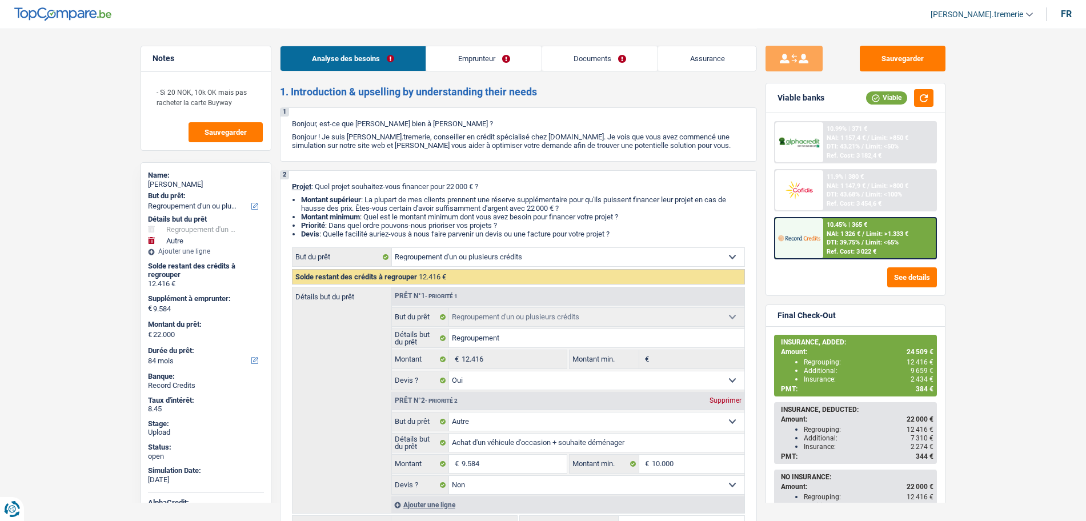
select select "refinancing"
select select "yes"
select select "other"
select select "false"
select select "84"
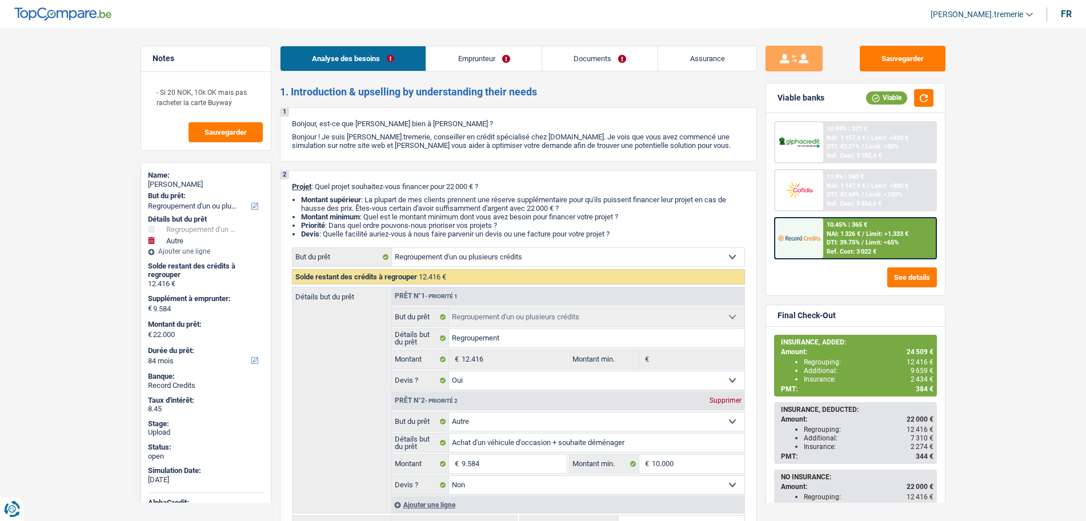
select select "worker"
select select "netSalary"
select select "familyAllowances"
select select "rents"
select select "personalLoan"
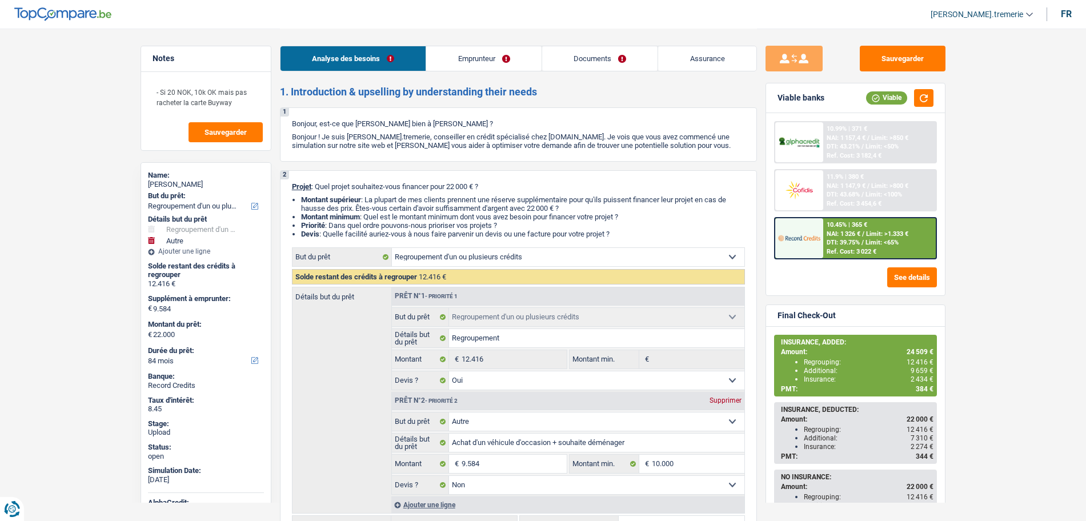
select select "homeFurnishingOrRelocation"
select select "60"
select select "cardOrCredit"
select select "refinancing"
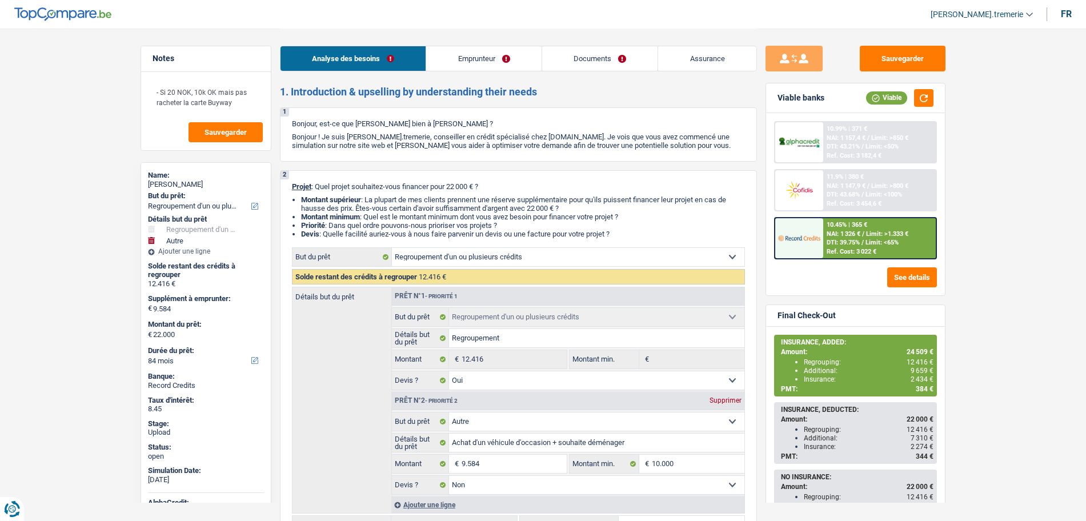
select select "yes"
select select "other"
select select "false"
select select "84"
click at [521, 50] on link "Emprunteur" at bounding box center [483, 58] width 115 height 25
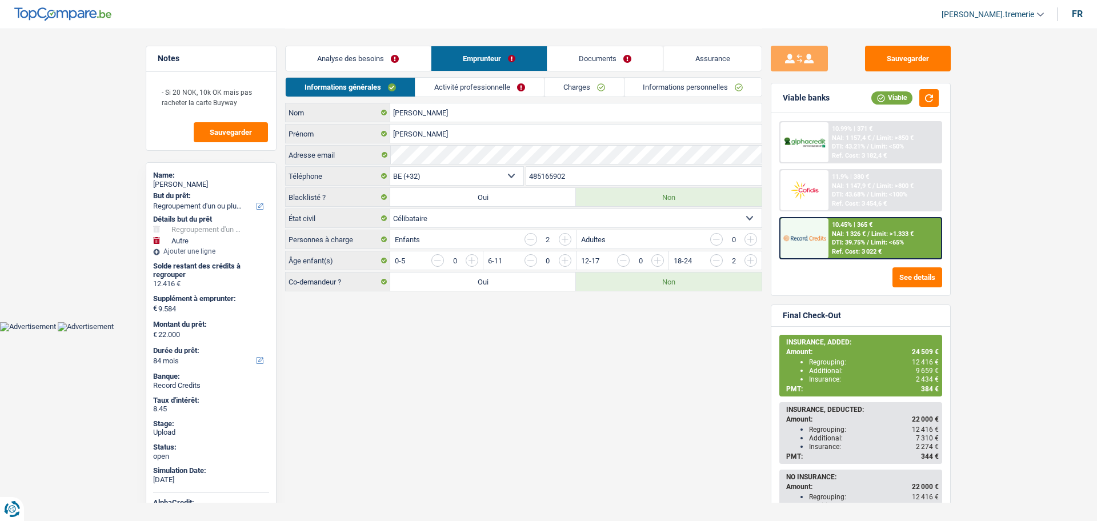
click at [610, 57] on link "Documents" at bounding box center [605, 58] width 116 height 25
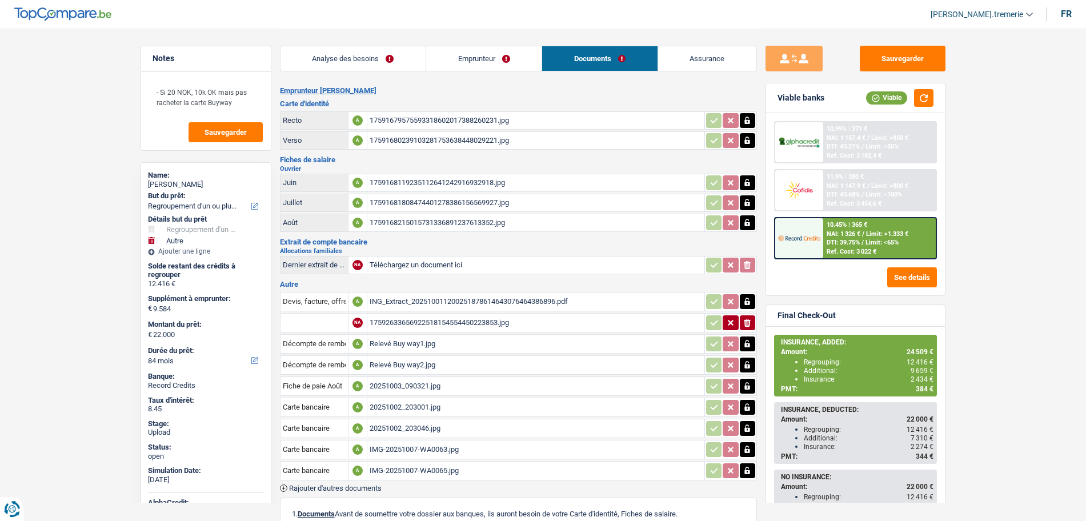
click at [411, 387] on div "20251003_090321.jpg" at bounding box center [536, 386] width 333 height 17
click at [482, 64] on link "Emprunteur" at bounding box center [483, 58] width 115 height 25
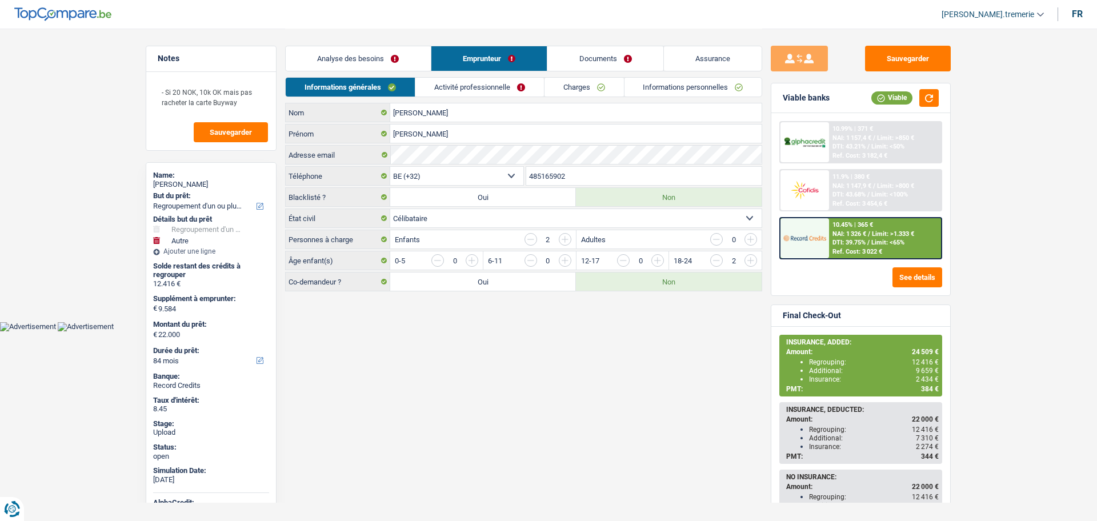
click at [370, 58] on link "Analyse des besoins" at bounding box center [358, 58] width 145 height 25
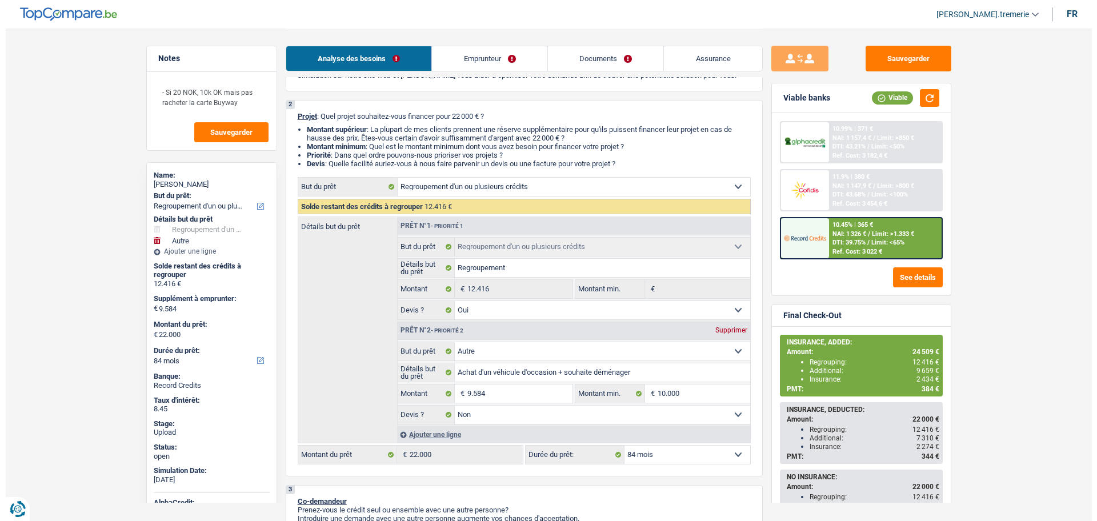
scroll to position [71, 0]
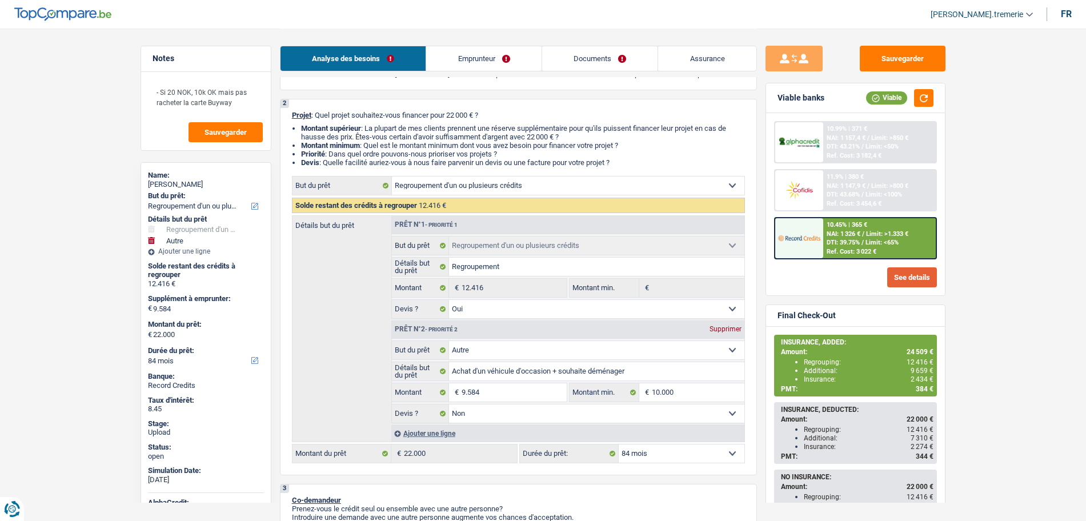
click at [906, 283] on button "See details" at bounding box center [912, 277] width 50 height 20
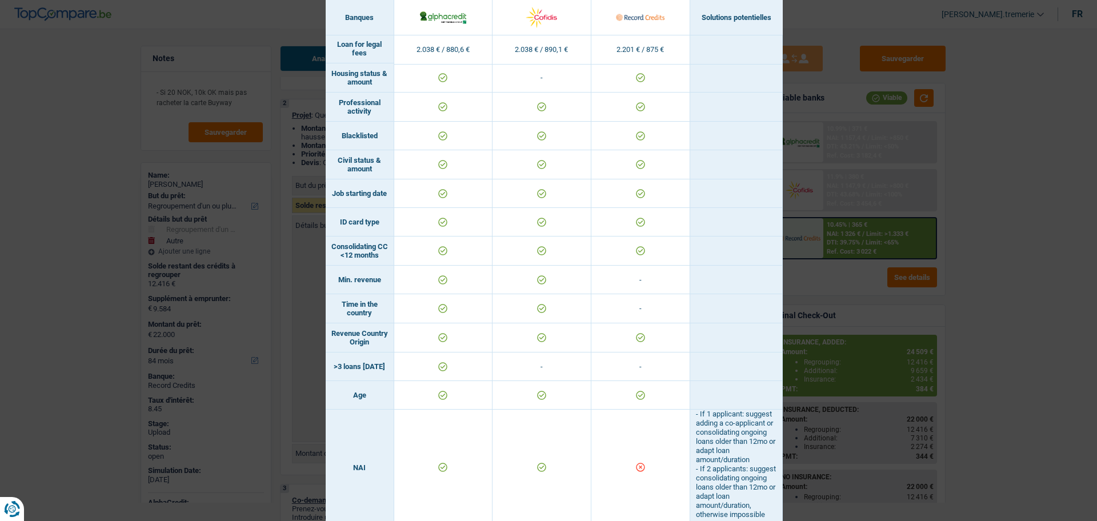
scroll to position [0, 0]
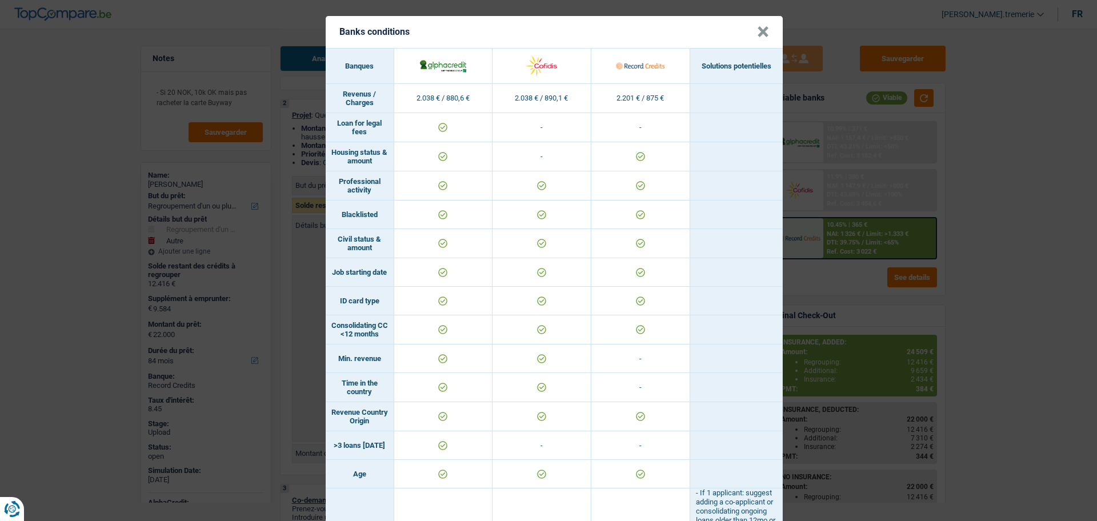
click at [757, 30] on button "×" at bounding box center [763, 31] width 12 height 11
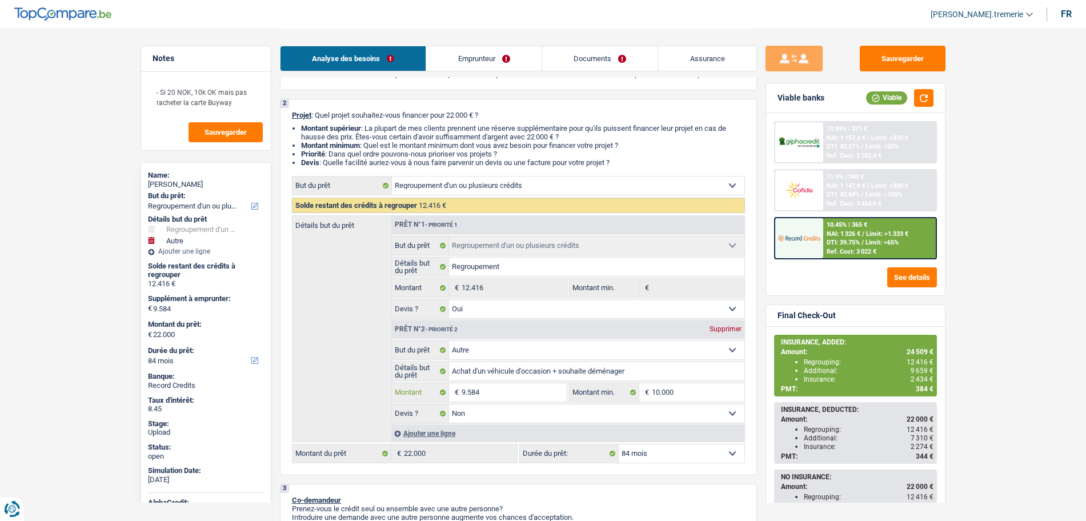
click at [465, 396] on input "9.584" at bounding box center [514, 392] width 105 height 18
type input "584"
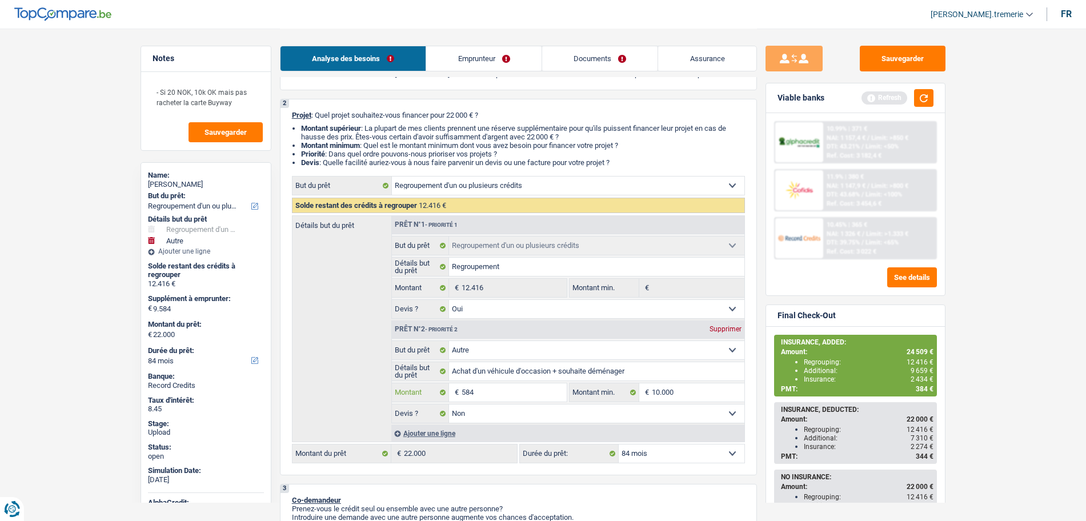
type input "5.584"
type input "18.000"
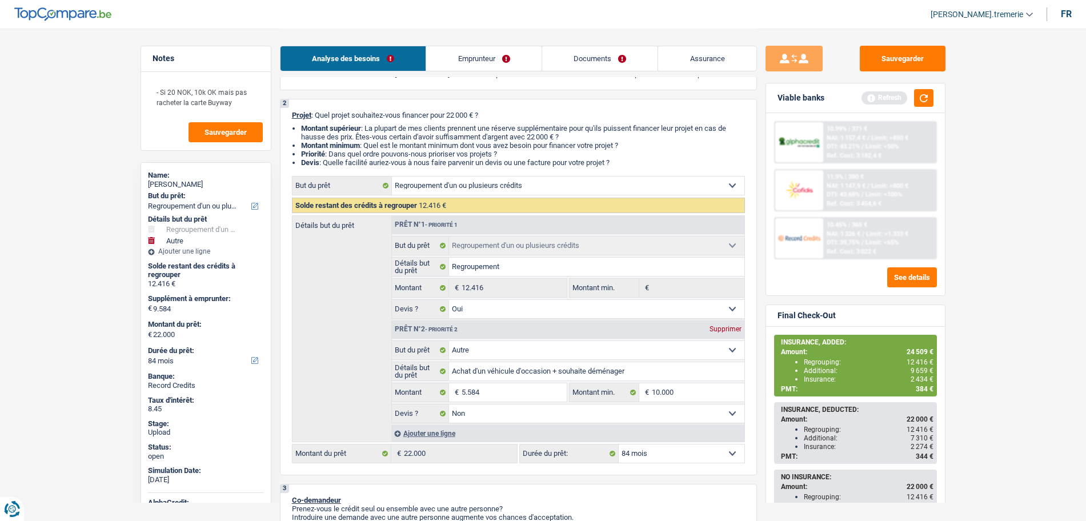
type input "18.000"
click at [342, 392] on div "Détails but du prêt Prêt n°1 - Priorité 1 Confort maison: meubles, textile, pei…" at bounding box center [518, 328] width 453 height 227
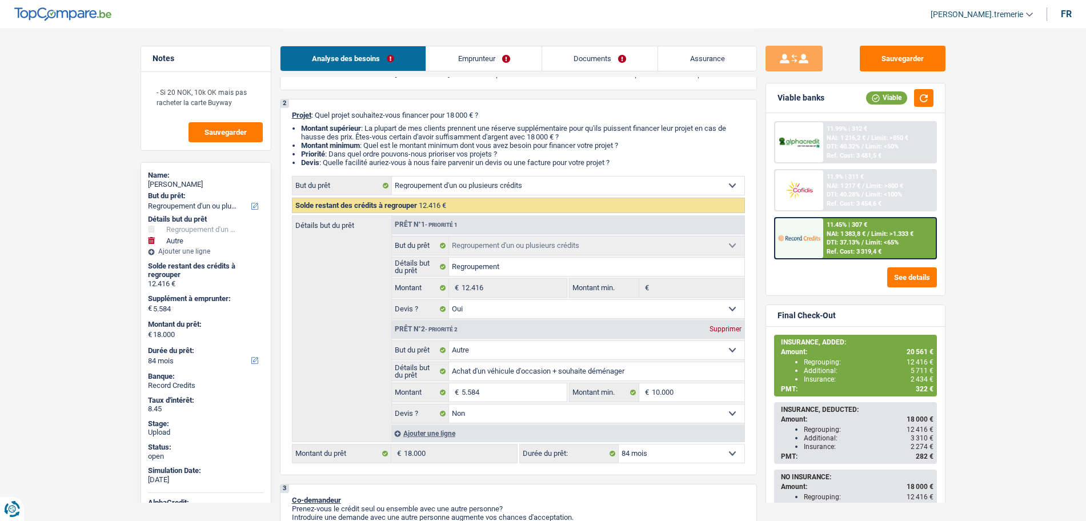
click at [842, 249] on div "Ref. Cost: 3 319,4 €" at bounding box center [854, 251] width 55 height 7
